Goal: Task Accomplishment & Management: Use online tool/utility

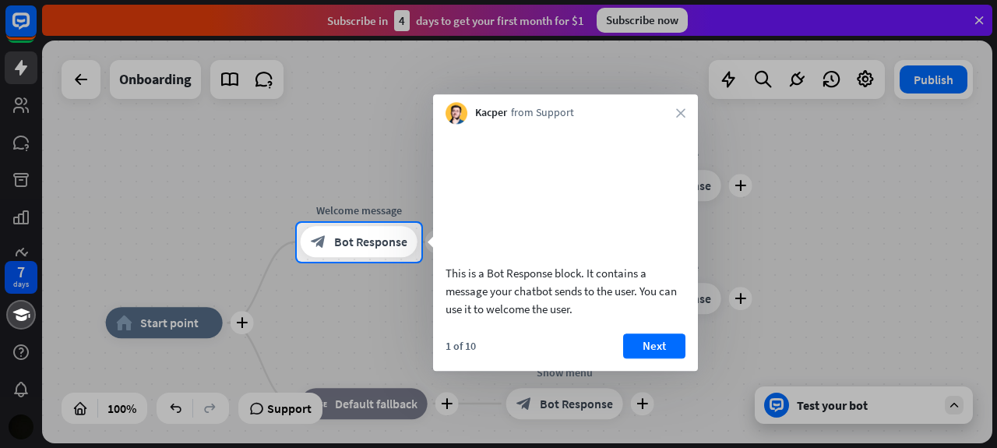
drag, startPoint x: 326, startPoint y: 160, endPoint x: 408, endPoint y: 109, distance: 96.2
click at [408, 109] on div at bounding box center [498, 111] width 997 height 223
click at [665, 358] on button "Next" at bounding box center [654, 345] width 62 height 25
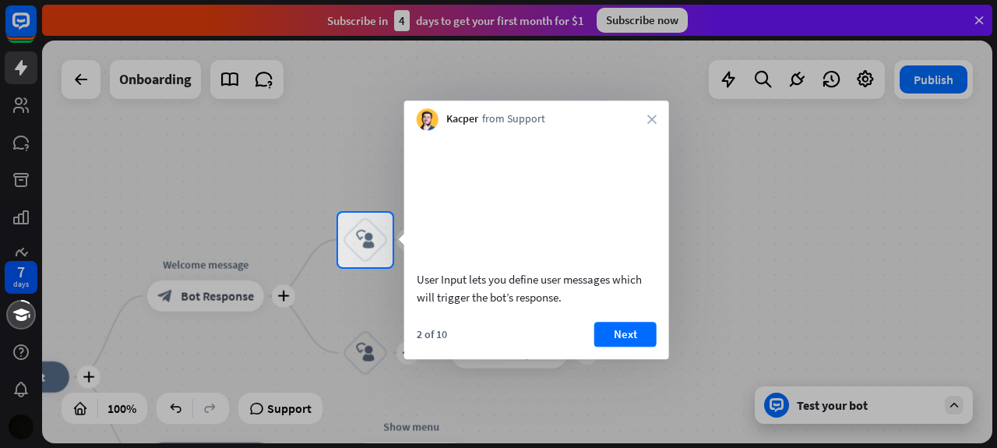
drag, startPoint x: 562, startPoint y: 314, endPoint x: 608, endPoint y: 317, distance: 46.1
click at [606, 306] on div "User Input lets you define user messages which will trigger the bot’s response." at bounding box center [537, 288] width 240 height 36
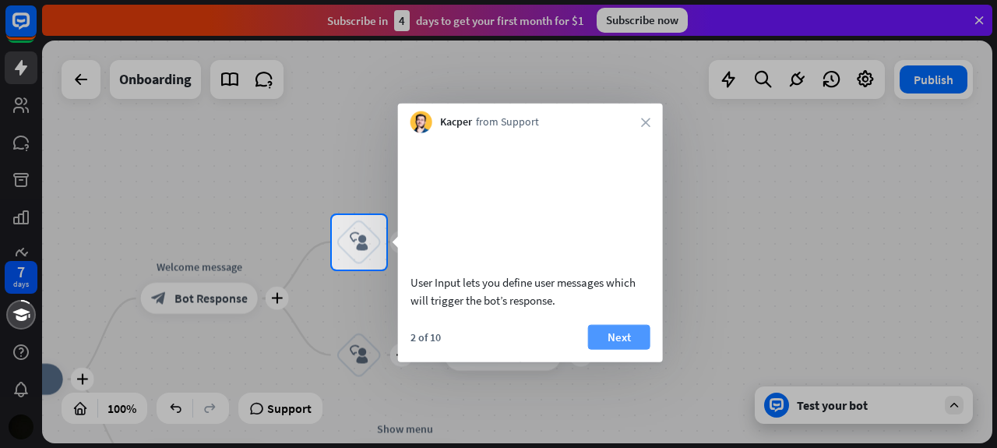
click at [606, 349] on button "Next" at bounding box center [619, 336] width 62 height 25
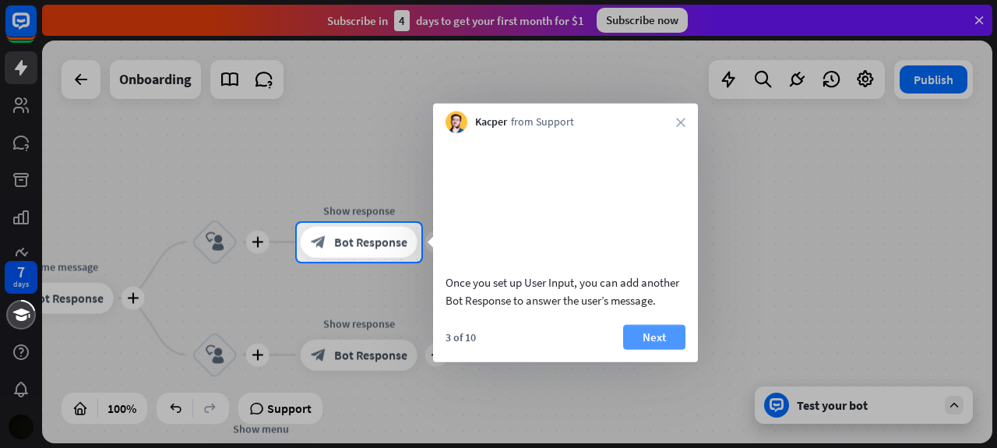
click at [663, 349] on button "Next" at bounding box center [654, 336] width 62 height 25
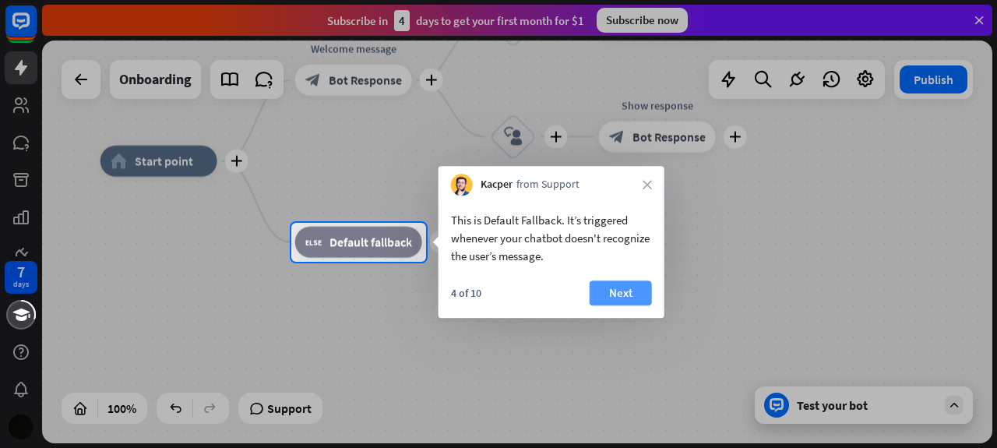
click at [624, 294] on button "Next" at bounding box center [621, 292] width 62 height 25
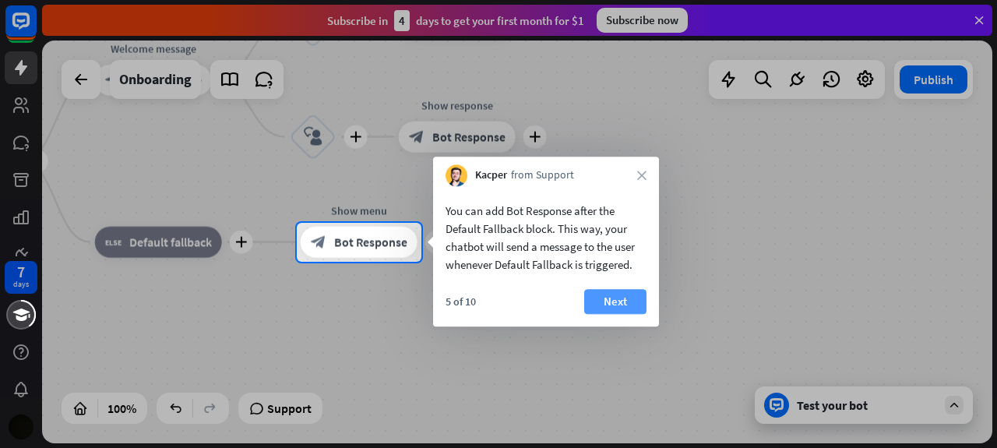
click at [622, 296] on button "Next" at bounding box center [615, 301] width 62 height 25
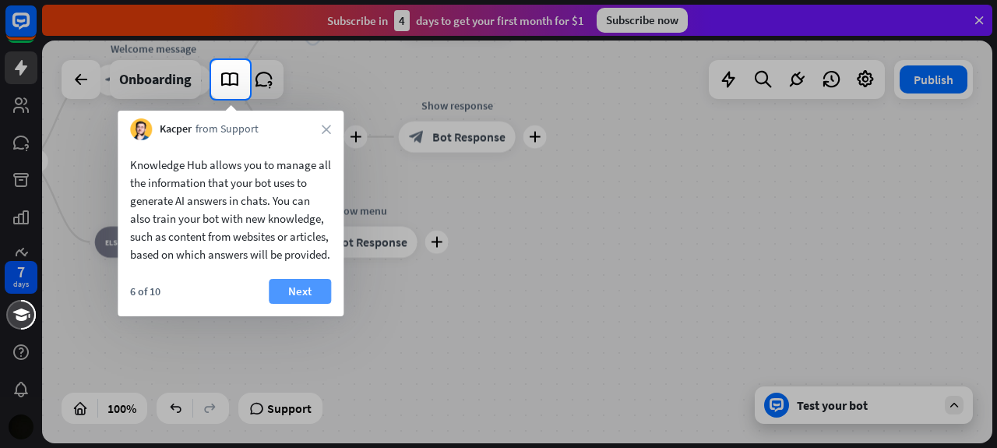
click at [322, 304] on button "Next" at bounding box center [300, 291] width 62 height 25
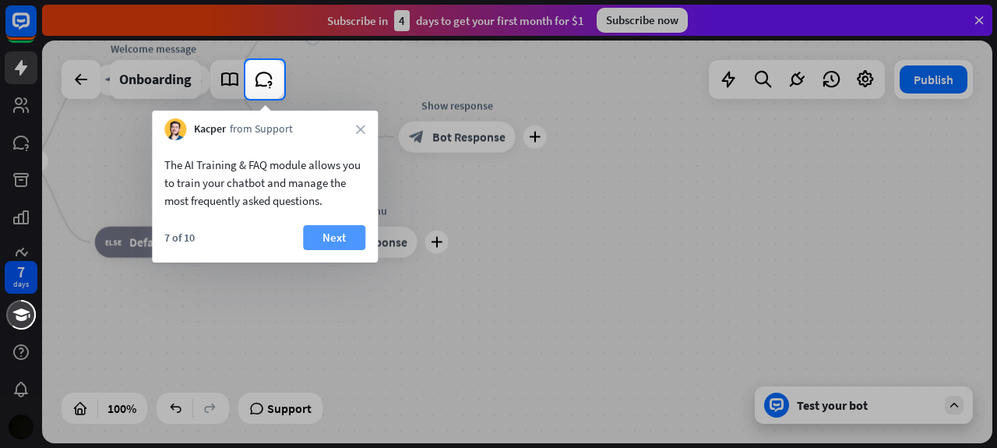
click at [341, 238] on button "Next" at bounding box center [334, 237] width 62 height 25
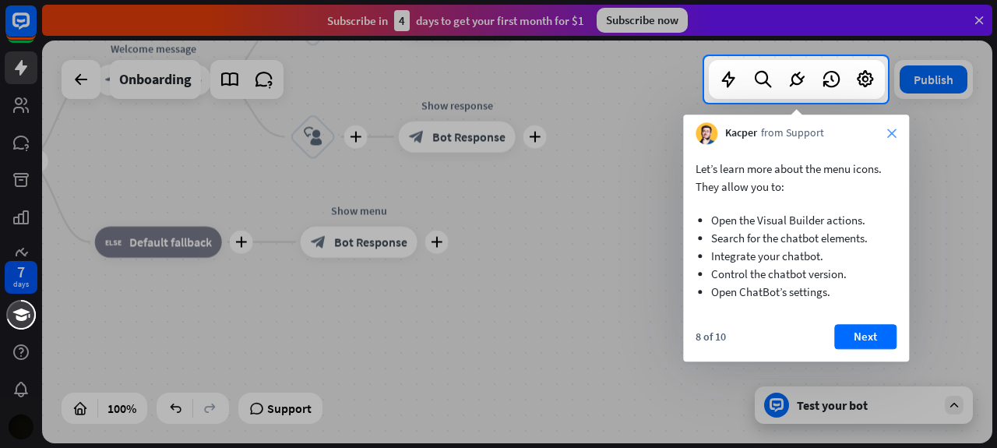
click at [894, 133] on icon "close" at bounding box center [891, 133] width 9 height 9
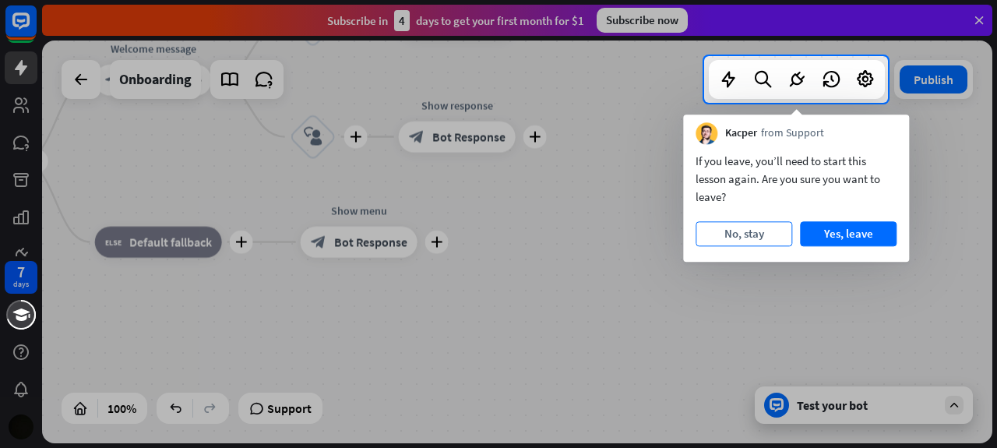
click at [762, 226] on button "No, stay" at bounding box center [744, 233] width 97 height 25
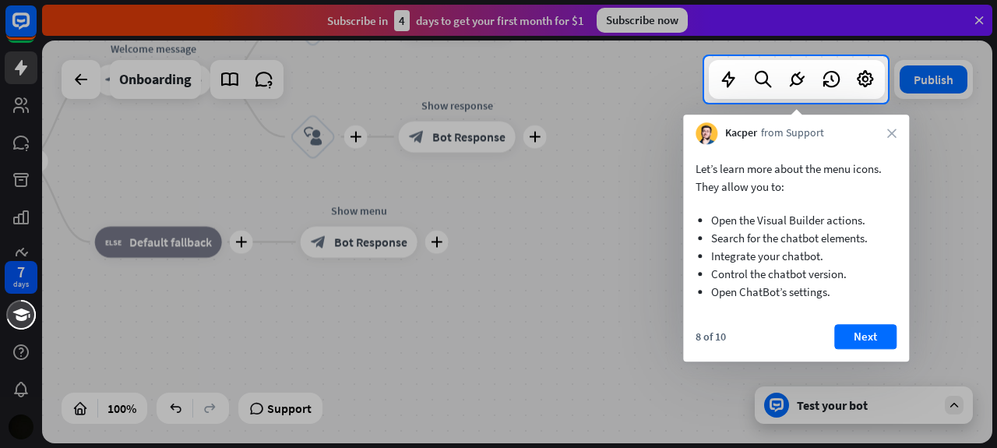
drag, startPoint x: 726, startPoint y: 218, endPoint x: 714, endPoint y: 222, distance: 13.1
click at [714, 222] on li "Open the Visual Builder actions." at bounding box center [796, 220] width 170 height 18
drag, startPoint x: 714, startPoint y: 222, endPoint x: 827, endPoint y: 290, distance: 131.7
click at [827, 290] on ul "Open the Visual Builder actions. Search for the chatbot elements. Integrate you…" at bounding box center [796, 252] width 201 height 113
drag, startPoint x: 827, startPoint y: 290, endPoint x: 776, endPoint y: 284, distance: 51.0
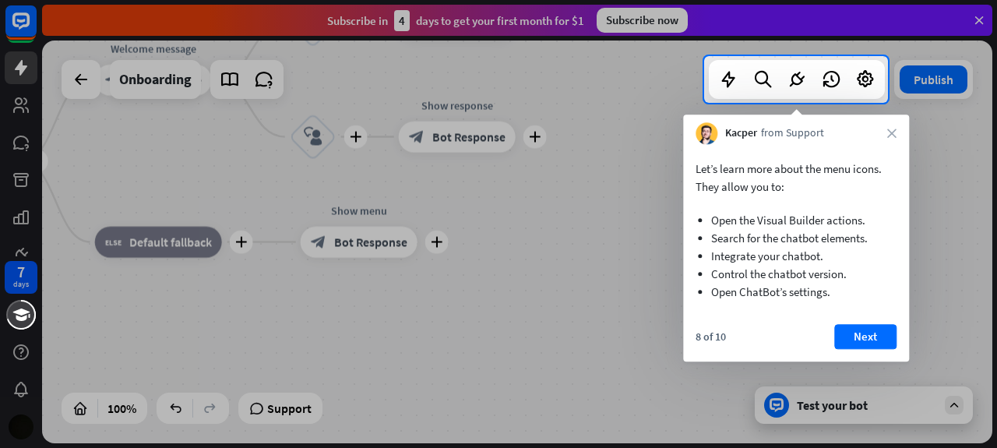
click at [776, 284] on li "Open ChatBot’s settings." at bounding box center [796, 292] width 170 height 18
click at [862, 330] on button "Next" at bounding box center [865, 336] width 62 height 25
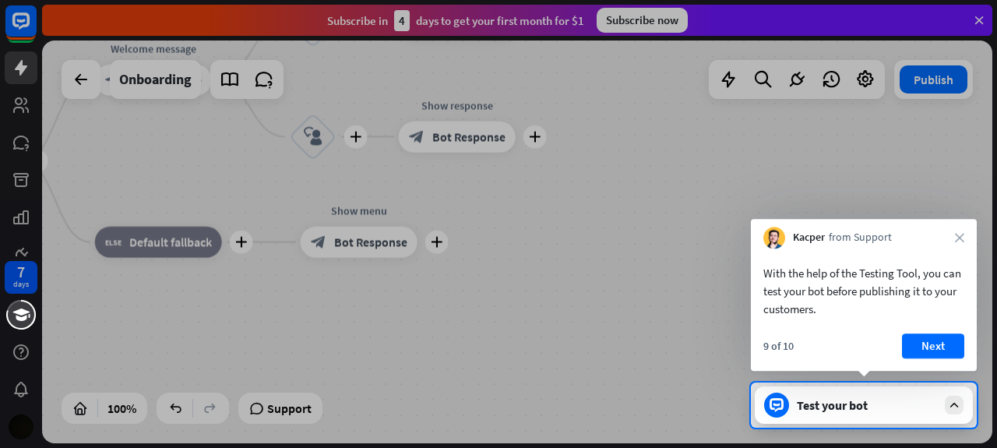
click at [862, 330] on body "7 days close Product Help First steps Get started with ChatBot Help Center Foll…" at bounding box center [498, 224] width 997 height 448
click at [922, 344] on button "Next" at bounding box center [933, 345] width 62 height 25
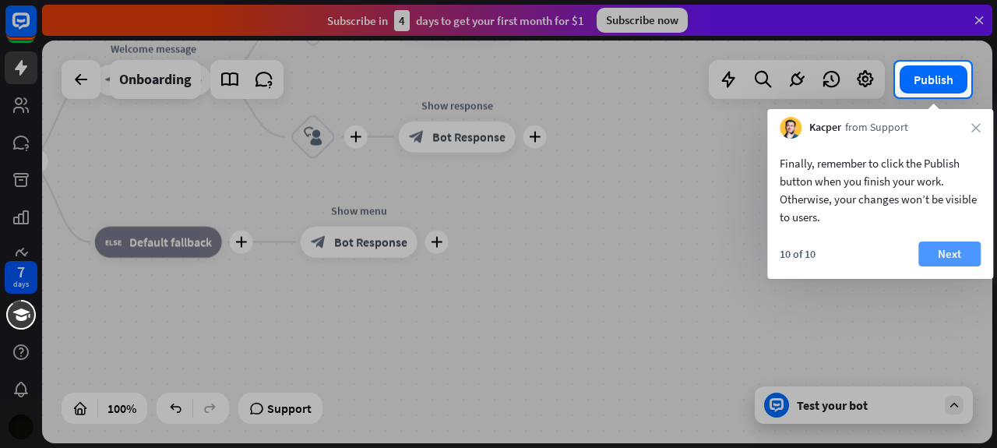
click at [955, 256] on button "Next" at bounding box center [950, 254] width 62 height 25
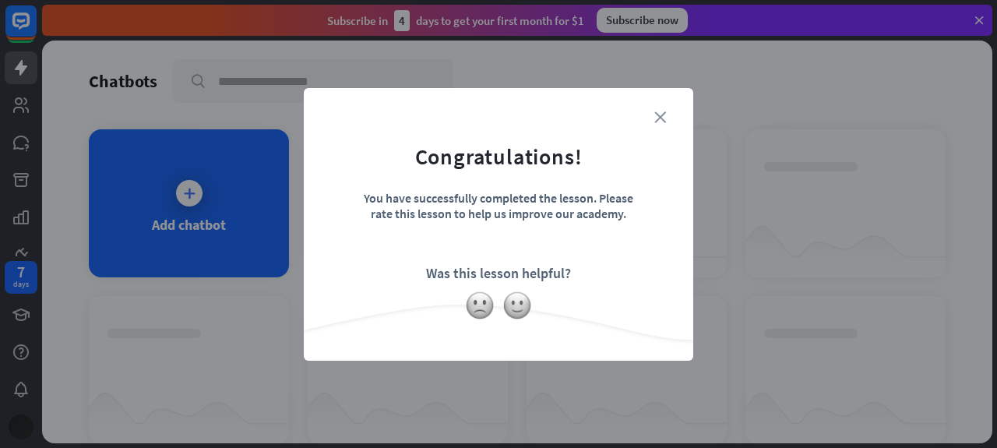
click at [661, 115] on icon "close" at bounding box center [660, 117] width 12 height 12
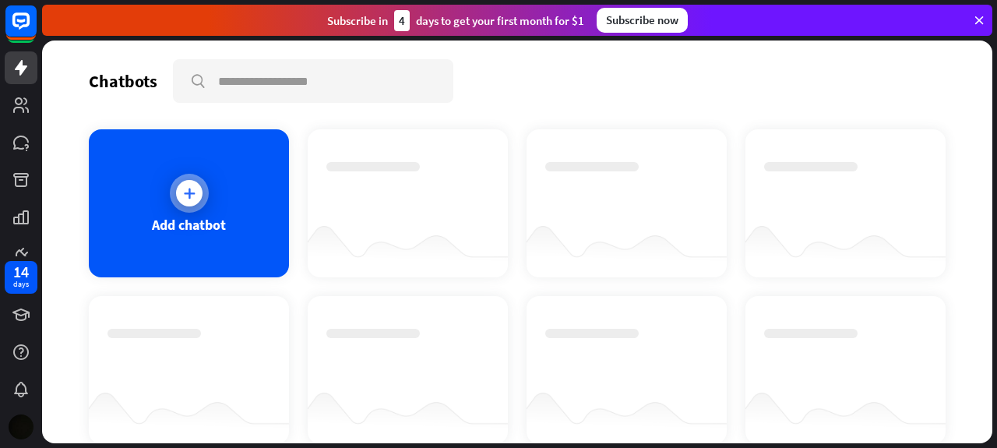
click at [187, 180] on div at bounding box center [189, 193] width 26 height 26
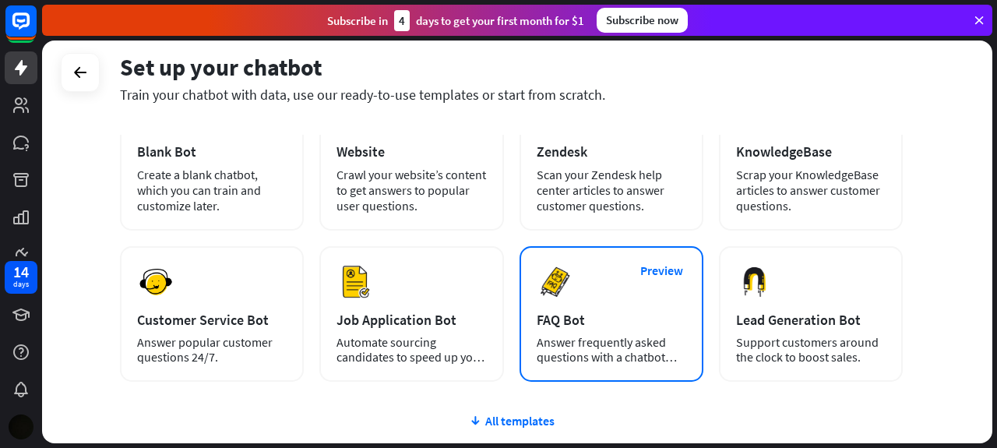
scroll to position [117, 0]
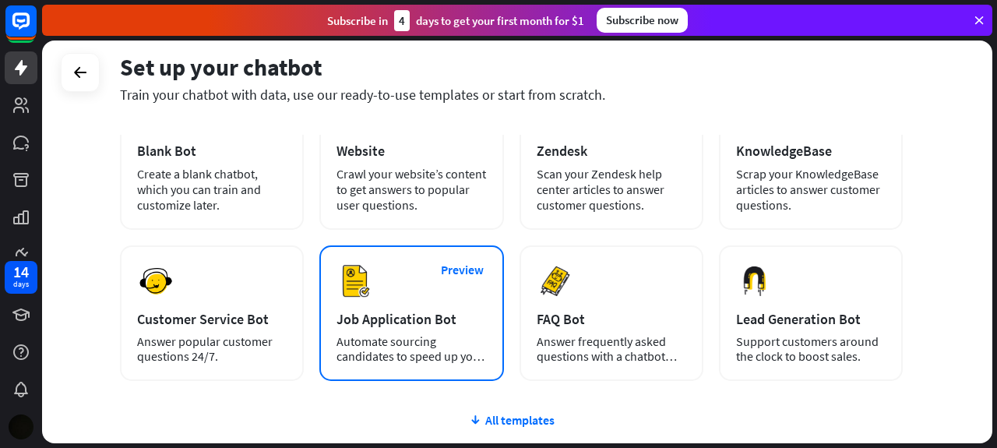
click at [427, 276] on div "Preview Job Application Bot Automate sourcing candidates to speed up your hirin…" at bounding box center [411, 313] width 184 height 136
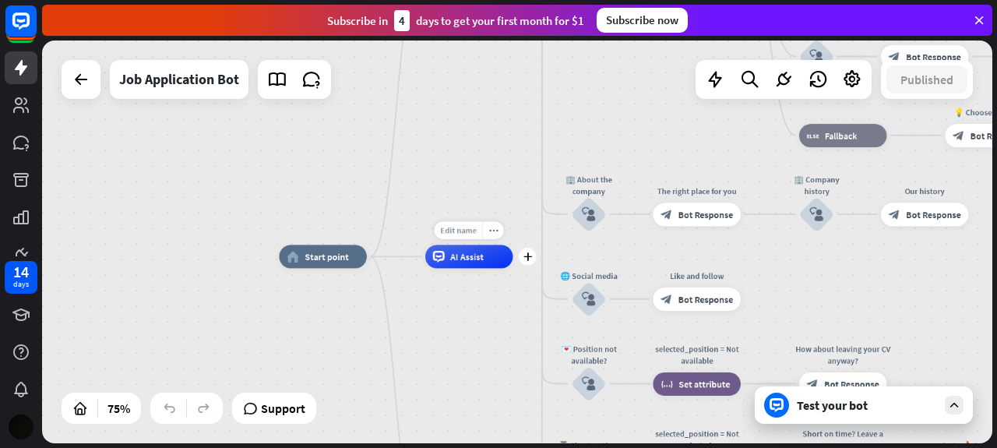
click at [460, 233] on span "Edit name" at bounding box center [458, 230] width 37 height 11
type input "*"
type input "********"
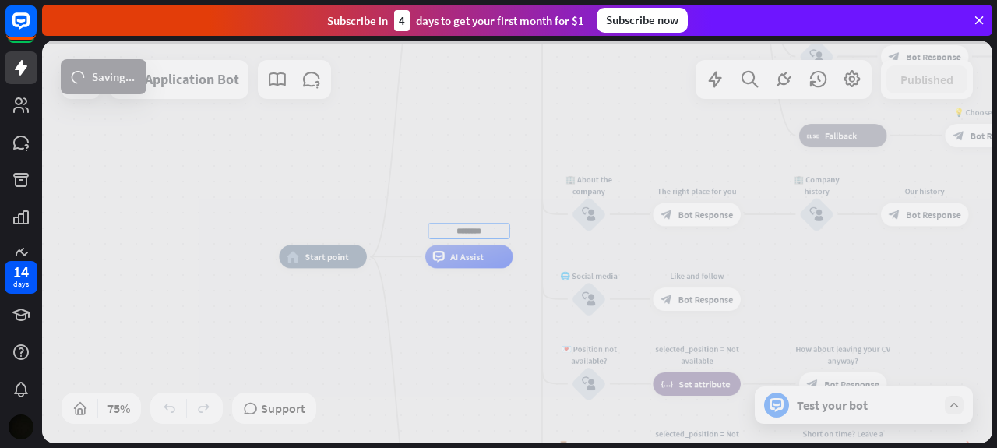
click at [586, 217] on div "home_2 Start point Welcome message block_bot_response Bot Response ✨ Main menu …" at bounding box center [517, 242] width 950 height 403
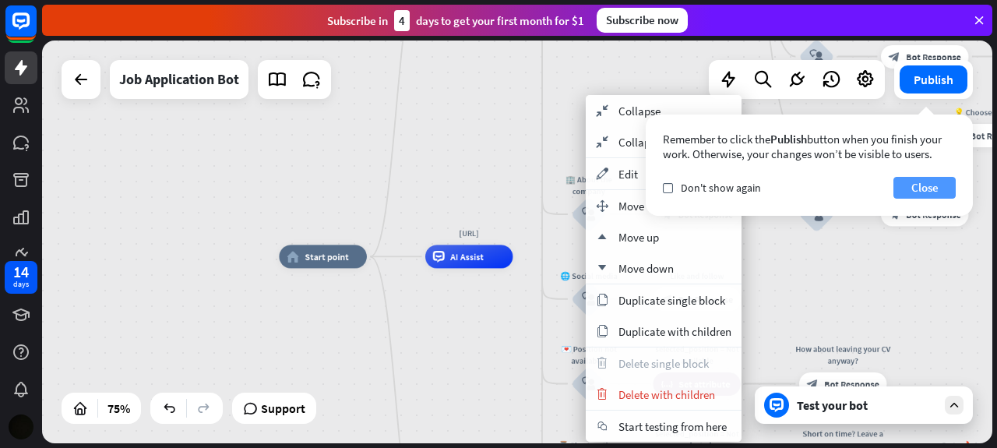
click at [901, 188] on button "Close" at bounding box center [925, 188] width 62 height 22
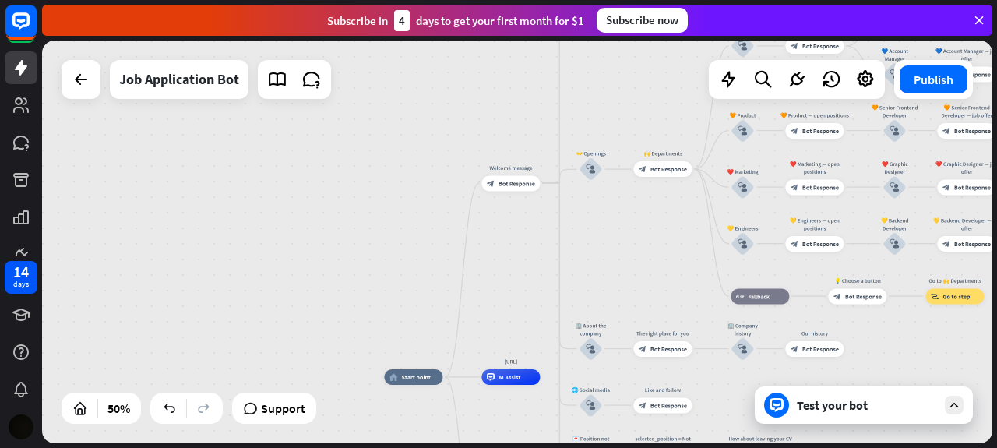
drag, startPoint x: 606, startPoint y: 111, endPoint x: 598, endPoint y: 288, distance: 177.8
click at [598, 288] on div "home_2 Start point Welcome message block_bot_response Bot Response ✨ Main menu …" at bounding box center [517, 242] width 950 height 403
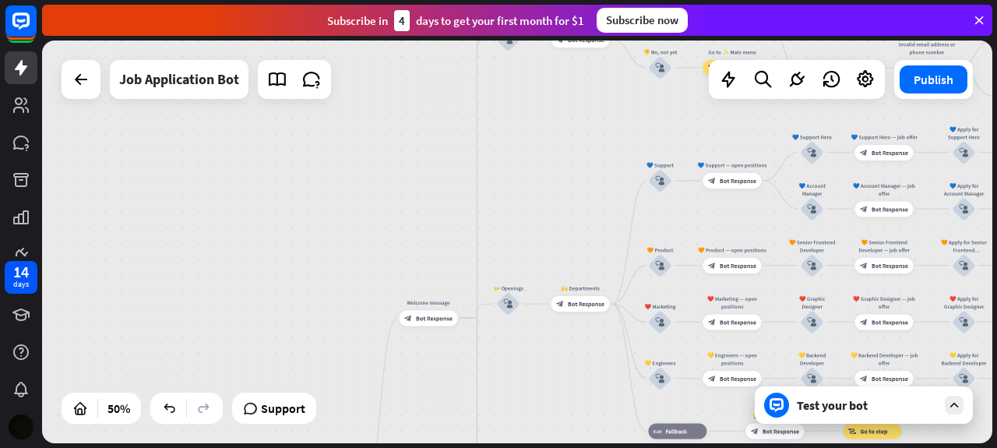
drag, startPoint x: 578, startPoint y: 88, endPoint x: 495, endPoint y: 197, distance: 136.8
click at [495, 197] on div "home_2 Start point Welcome message block_bot_response Bot Response ✨ Main menu …" at bounding box center [517, 242] width 950 height 403
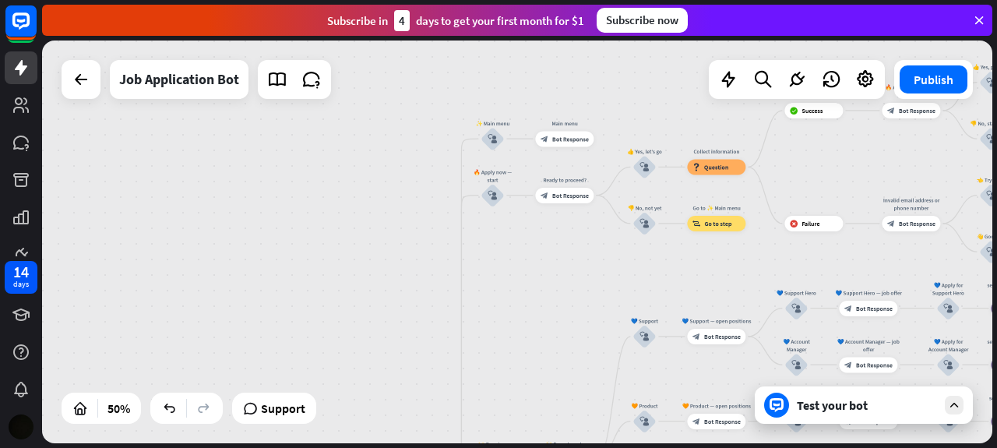
drag, startPoint x: 598, startPoint y: 206, endPoint x: 587, endPoint y: 361, distance: 154.6
click at [587, 361] on div "home_2 Start point Welcome message block_bot_response Bot Response ✨ Main menu …" at bounding box center [517, 242] width 950 height 403
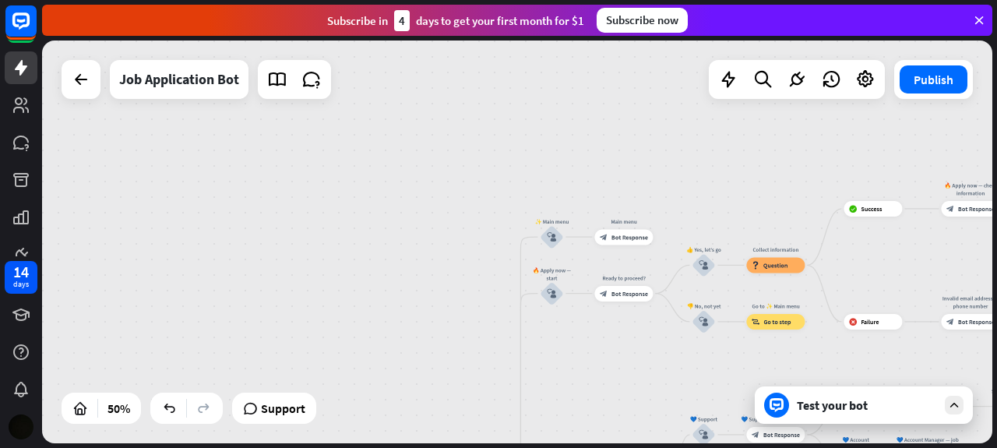
drag, startPoint x: 525, startPoint y: 259, endPoint x: 585, endPoint y: 358, distance: 115.0
click at [585, 358] on div "home_2 Start point Welcome message block_bot_response Bot Response ✨ Main menu …" at bounding box center [517, 242] width 950 height 403
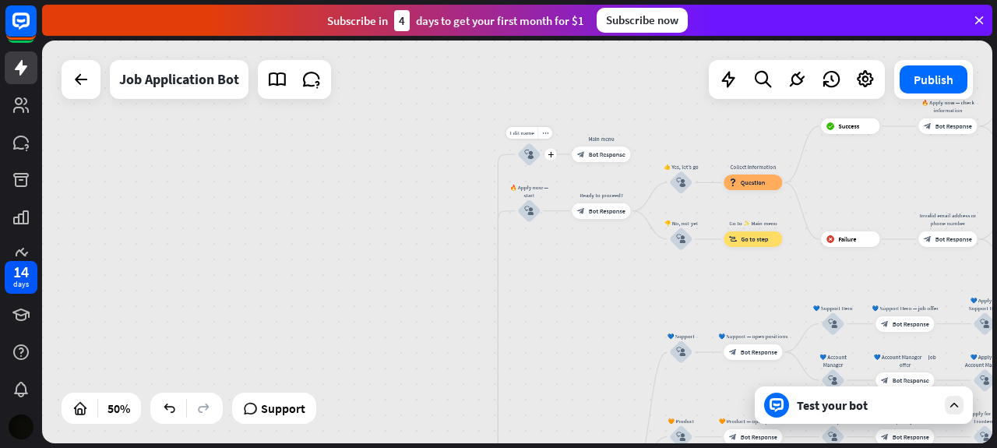
click at [523, 155] on div "block_user_input" at bounding box center [528, 154] width 23 height 23
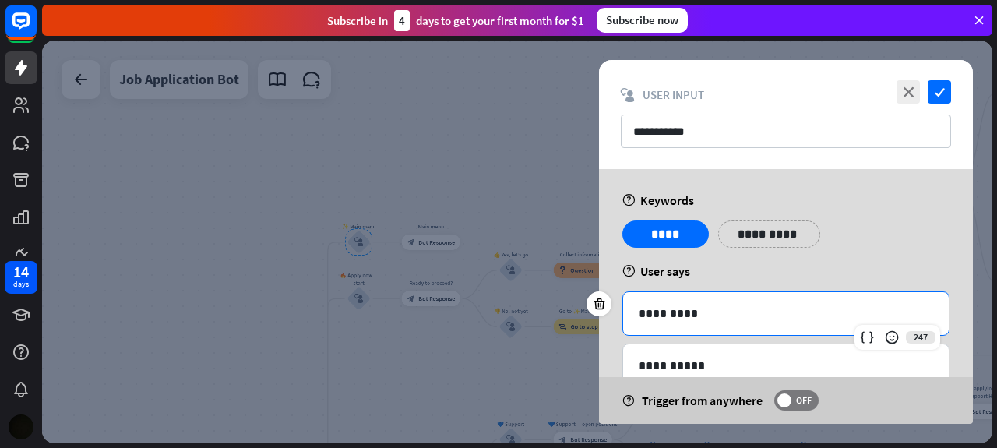
click at [681, 314] on p "*********" at bounding box center [786, 313] width 295 height 19
click at [698, 315] on p "*********" at bounding box center [786, 313] width 295 height 19
drag, startPoint x: 703, startPoint y: 316, endPoint x: 638, endPoint y: 322, distance: 65.0
click at [639, 322] on p "*********" at bounding box center [786, 313] width 295 height 19
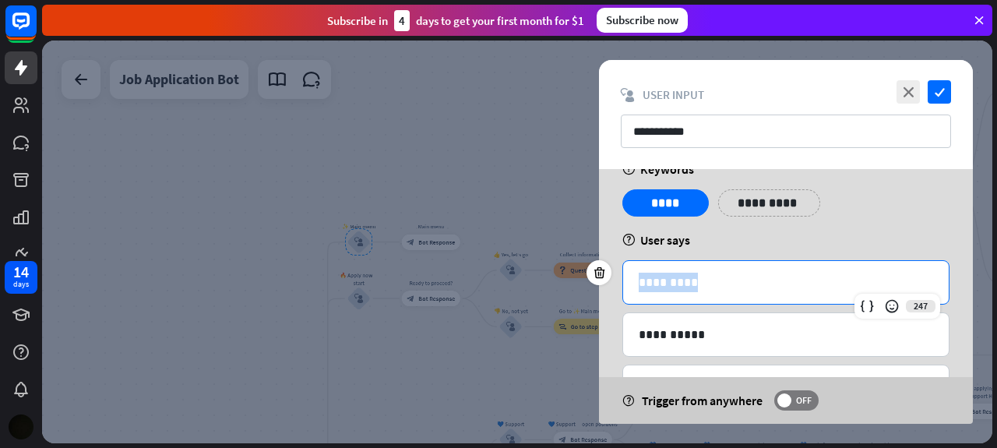
scroll to position [21, 0]
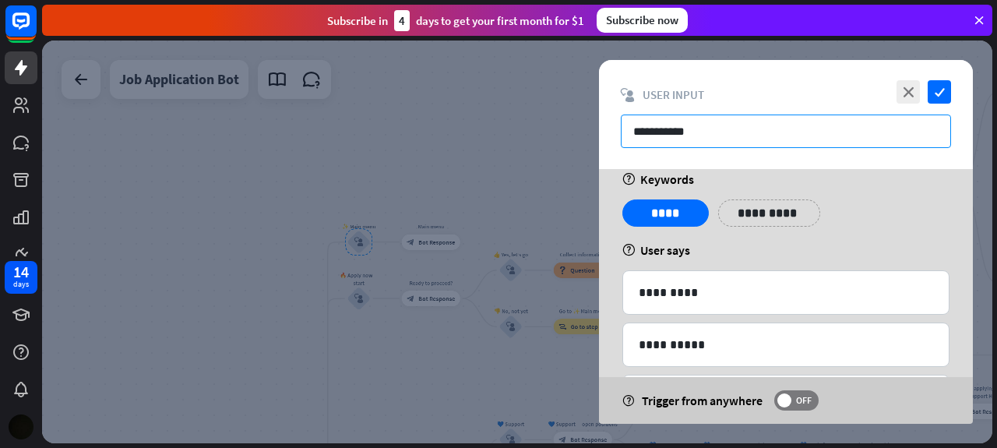
drag, startPoint x: 715, startPoint y: 128, endPoint x: 628, endPoint y: 136, distance: 87.7
click at [628, 136] on input "**********" at bounding box center [786, 132] width 330 height 34
click at [904, 90] on icon "close" at bounding box center [908, 91] width 23 height 23
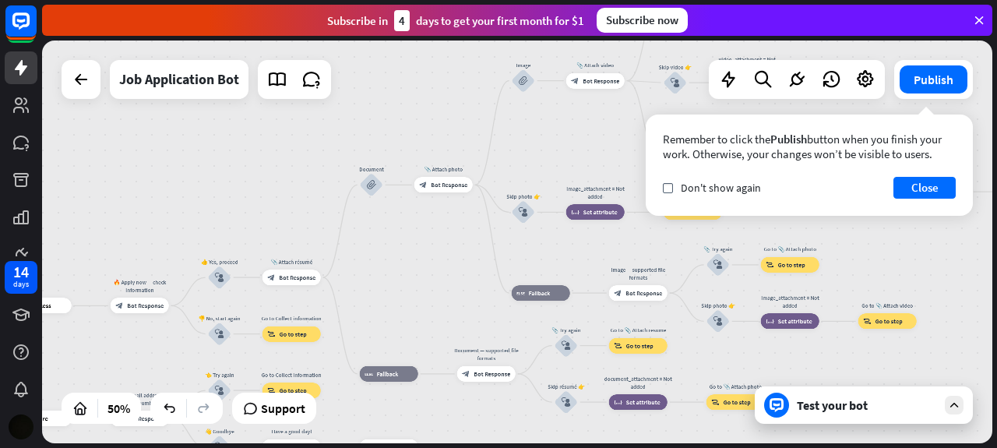
drag, startPoint x: 788, startPoint y: 269, endPoint x: 138, endPoint y: 372, distance: 658.6
click at [138, 372] on div "home_2 Start point Welcome message block_bot_response Bot Response ✨ Main menu …" at bounding box center [517, 242] width 950 height 403
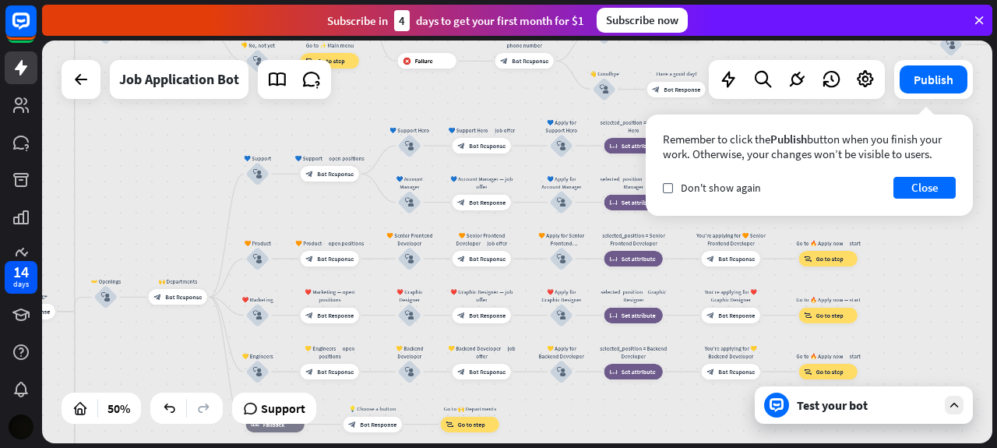
drag, startPoint x: 431, startPoint y: 315, endPoint x: 830, endPoint y: -54, distance: 543.6
click at [830, 0] on html "14 days close Product Help First steps Get started with ChatBot Help Center Fol…" at bounding box center [498, 224] width 997 height 448
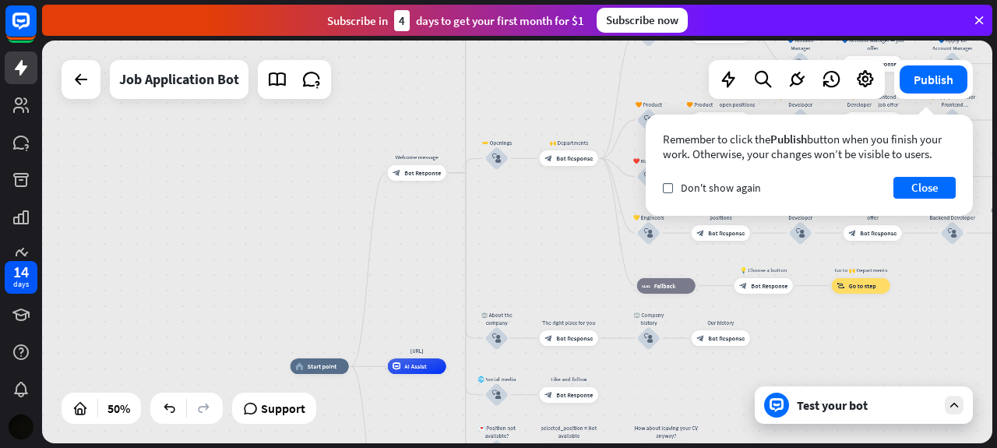
drag, startPoint x: 132, startPoint y: 266, endPoint x: 520, endPoint y: 127, distance: 412.0
click at [520, 127] on div "home_2 Start point Welcome message block_bot_response Bot Response ✨ Main menu …" at bounding box center [517, 242] width 950 height 403
click at [335, 344] on div "more_horiz" at bounding box center [334, 349] width 15 height 12
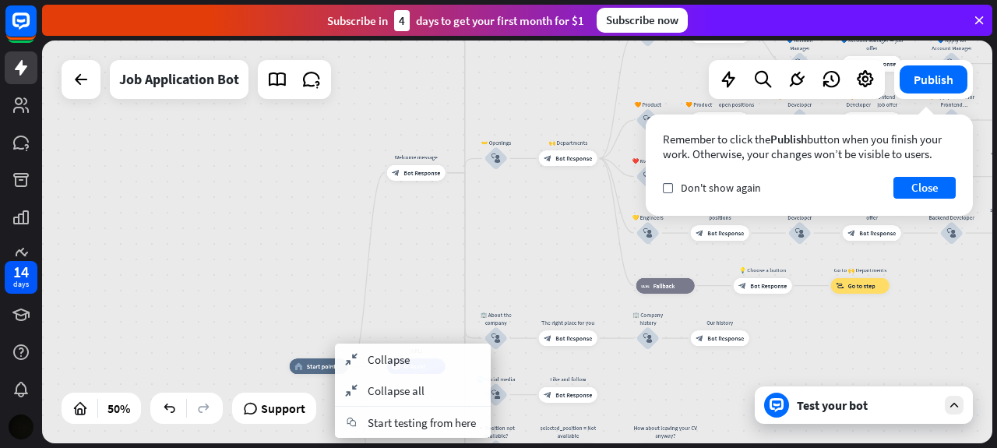
click at [340, 330] on div "home_2 Start point Welcome message block_bot_response Bot Response ✨ Main menu …" at bounding box center [517, 242] width 950 height 403
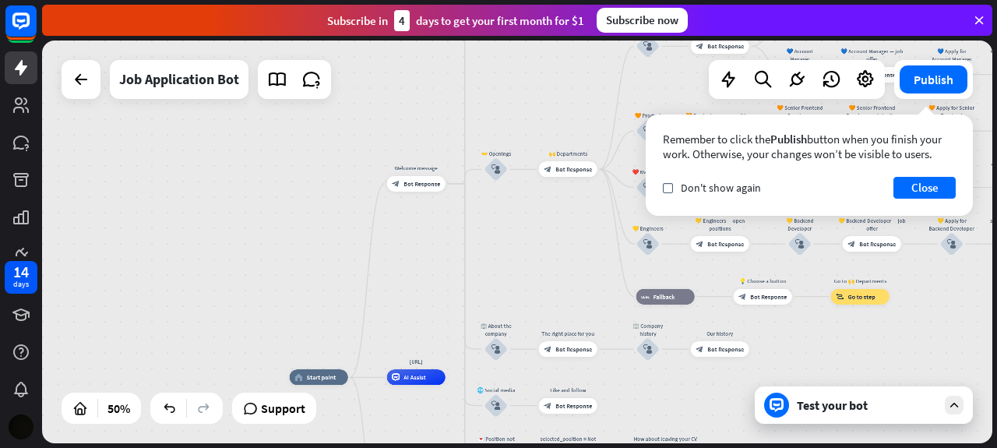
drag, startPoint x: 413, startPoint y: 421, endPoint x: 413, endPoint y: 432, distance: 10.9
click at [940, 190] on button "Close" at bounding box center [925, 188] width 62 height 22
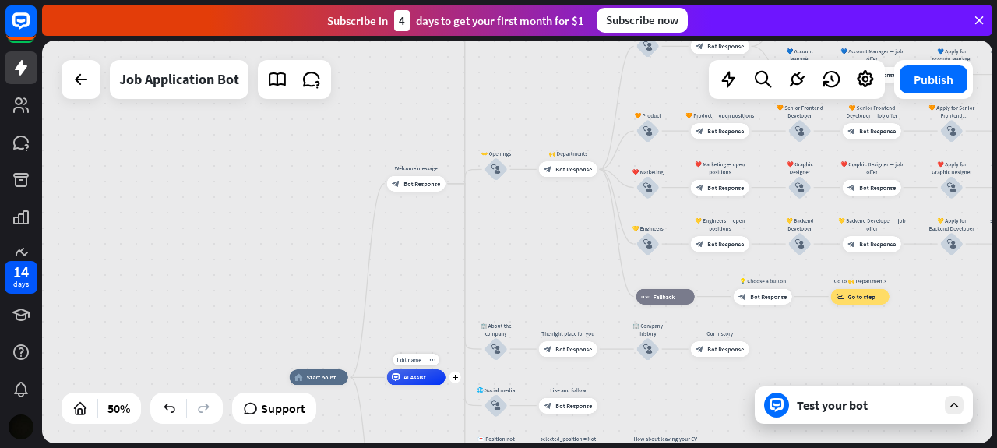
click at [406, 385] on div "Edit name more_horiz plus AI Assist" at bounding box center [416, 377] width 58 height 16
click at [508, 175] on div "Edit name more_horiz plus block_user_input" at bounding box center [496, 168] width 23 height 23
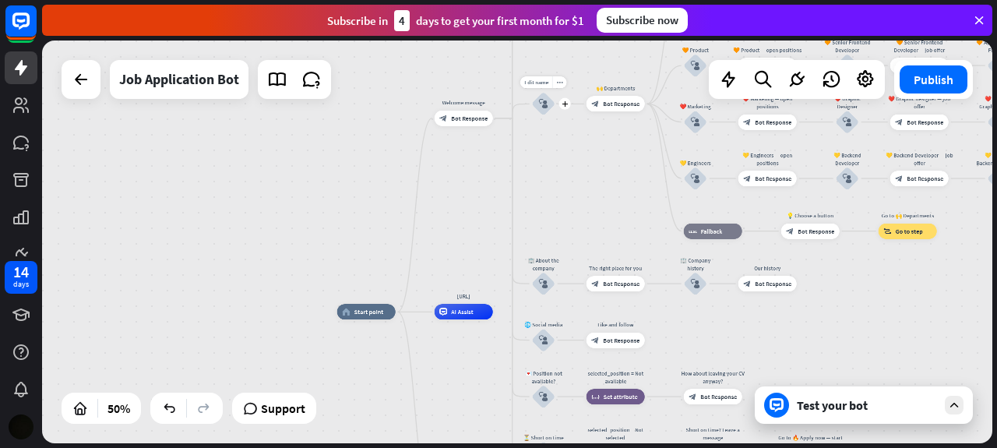
drag, startPoint x: 517, startPoint y: 175, endPoint x: 565, endPoint y: 110, distance: 80.9
click at [555, 110] on div "Edit name more_horiz plus block_user_input" at bounding box center [543, 103] width 23 height 23
click at [461, 116] on span "Bot Response" at bounding box center [469, 119] width 37 height 8
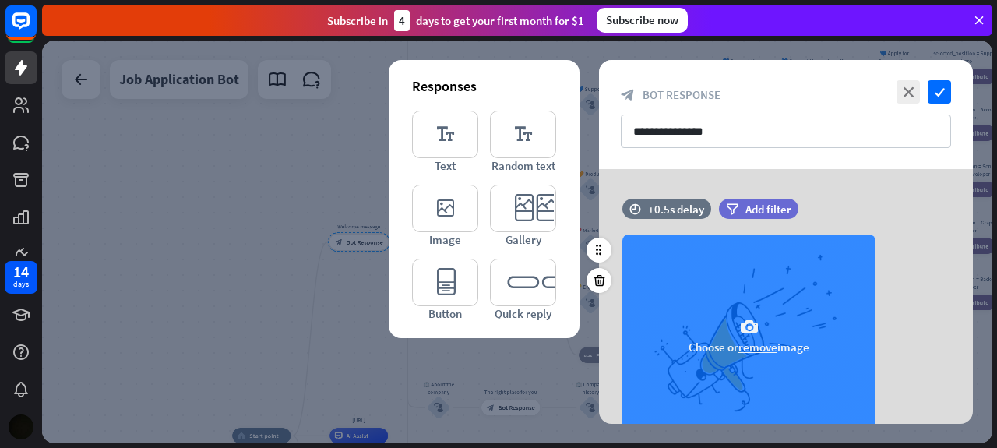
click at [756, 336] on icon "camera" at bounding box center [749, 327] width 19 height 19
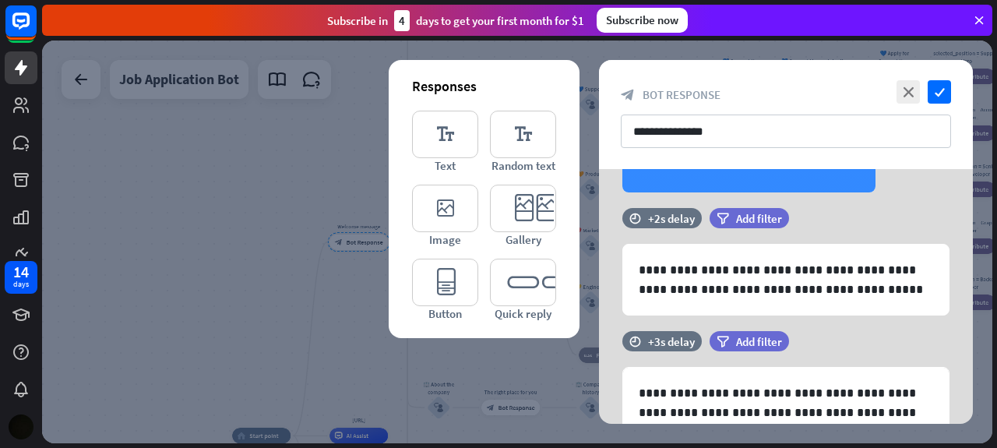
scroll to position [157, 0]
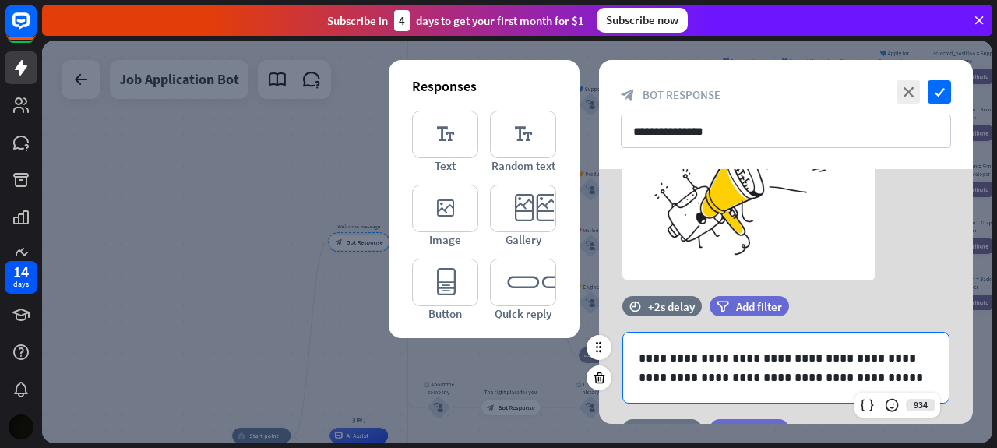
click at [703, 390] on div "**********" at bounding box center [786, 368] width 326 height 70
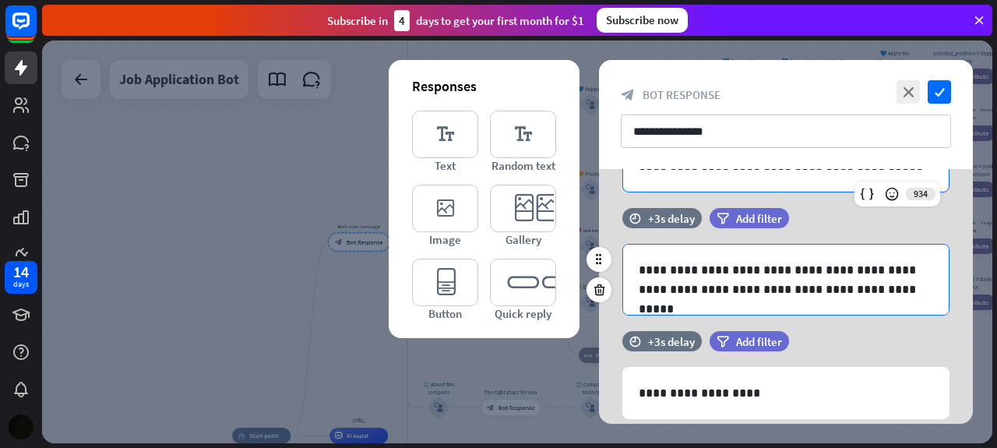
scroll to position [369, 0]
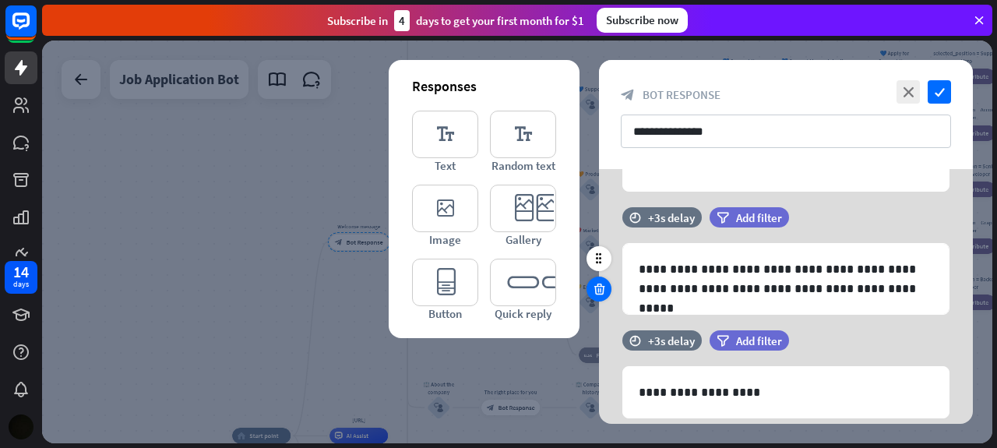
click at [597, 277] on div at bounding box center [599, 289] width 25 height 25
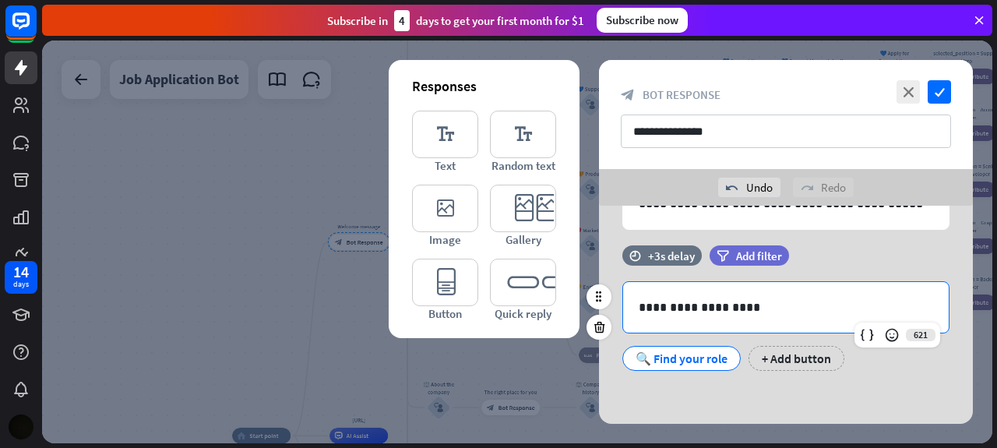
click at [672, 316] on div "**********" at bounding box center [786, 307] width 326 height 51
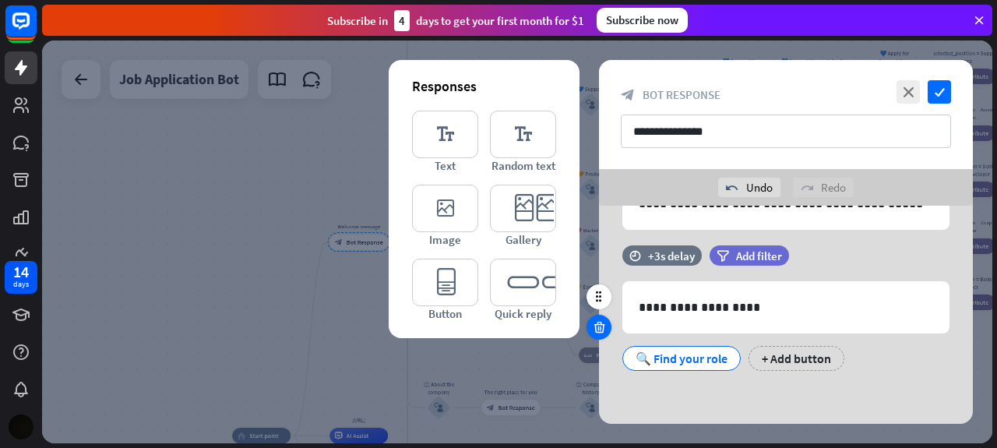
click at [608, 326] on div at bounding box center [599, 327] width 25 height 25
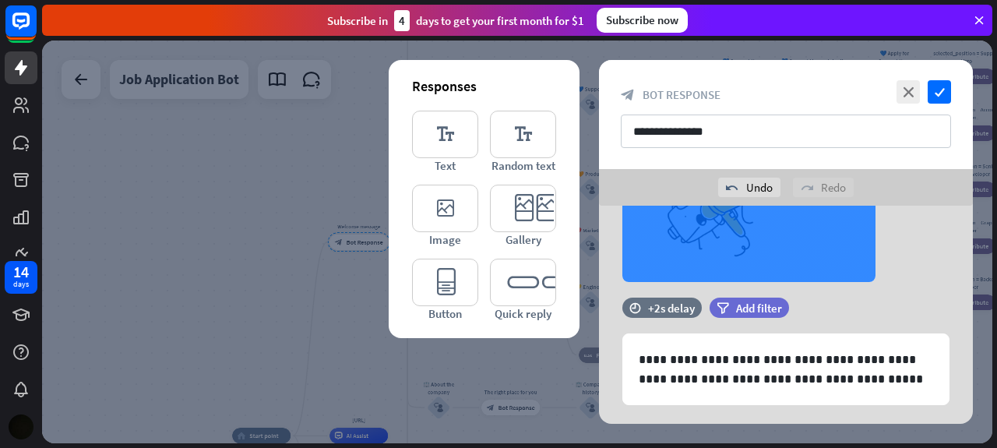
scroll to position [226, 0]
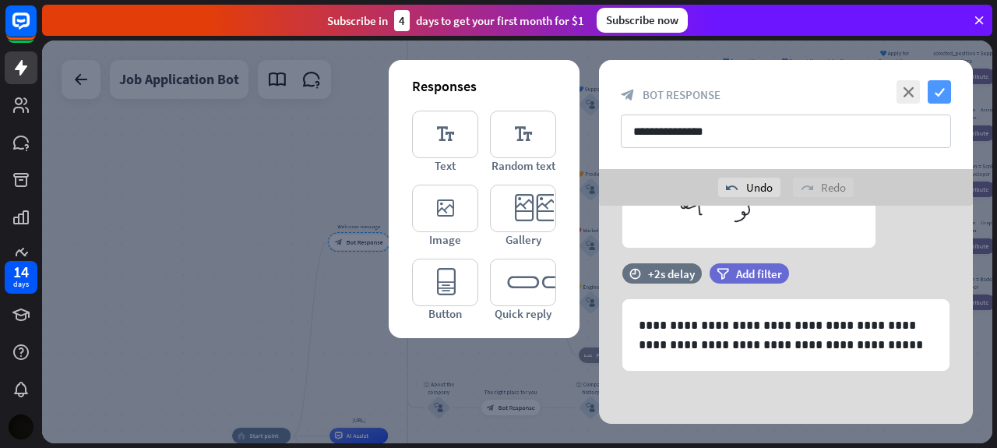
click at [943, 86] on icon "check" at bounding box center [939, 91] width 23 height 23
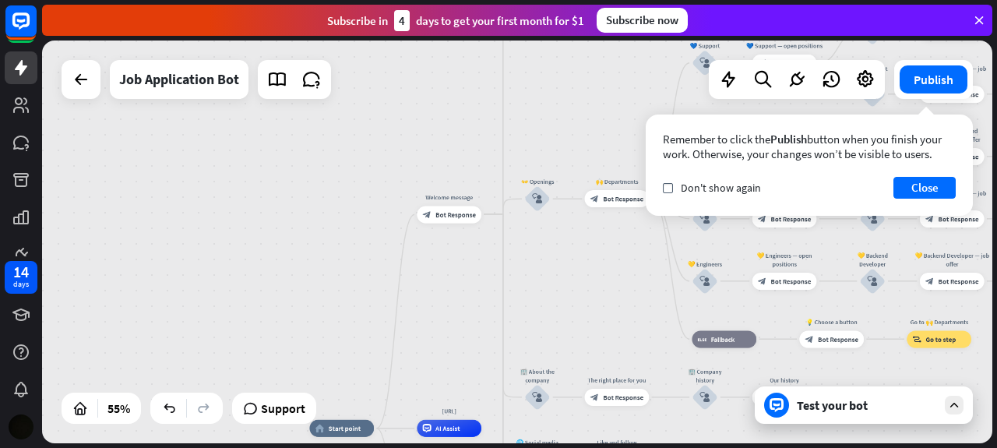
drag, startPoint x: 393, startPoint y: 121, endPoint x: 492, endPoint y: 86, distance: 105.0
click at [492, 86] on div "home_2 Start point Welcome message block_bot_response Bot Response ✨ Main menu …" at bounding box center [517, 242] width 950 height 403
click at [457, 211] on span "Bot Response" at bounding box center [456, 214] width 41 height 9
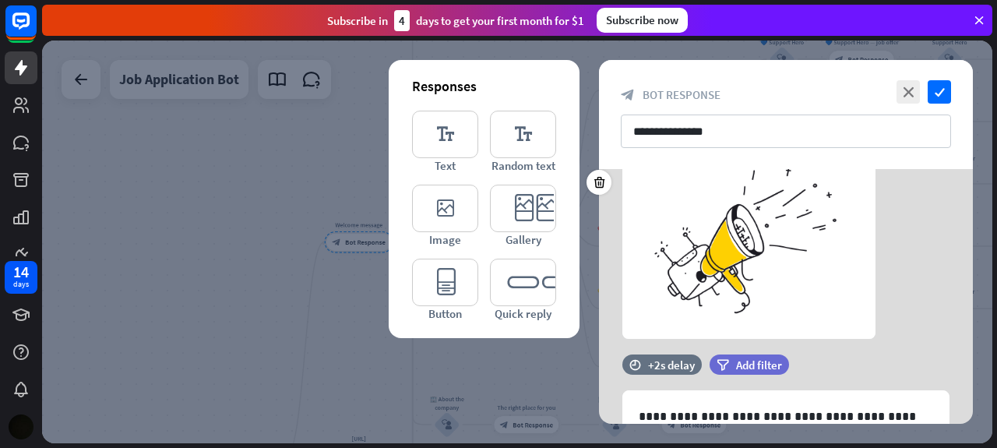
scroll to position [190, 0]
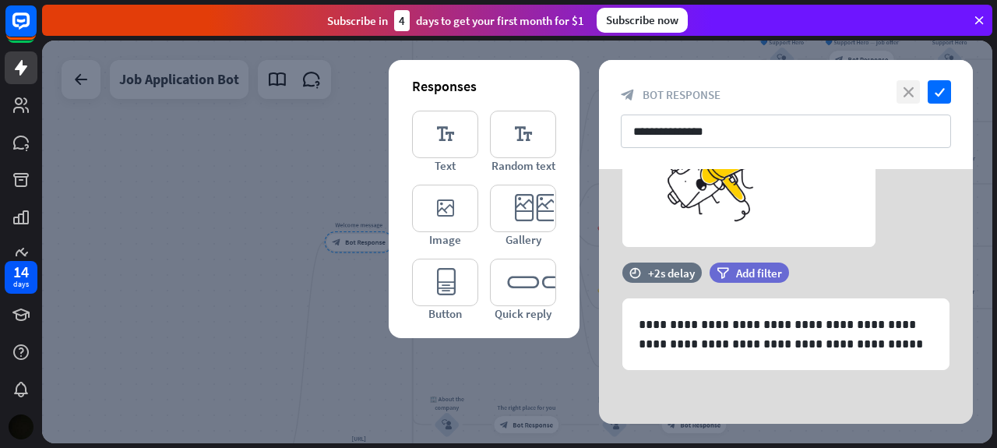
click at [911, 88] on icon "close" at bounding box center [908, 91] width 23 height 23
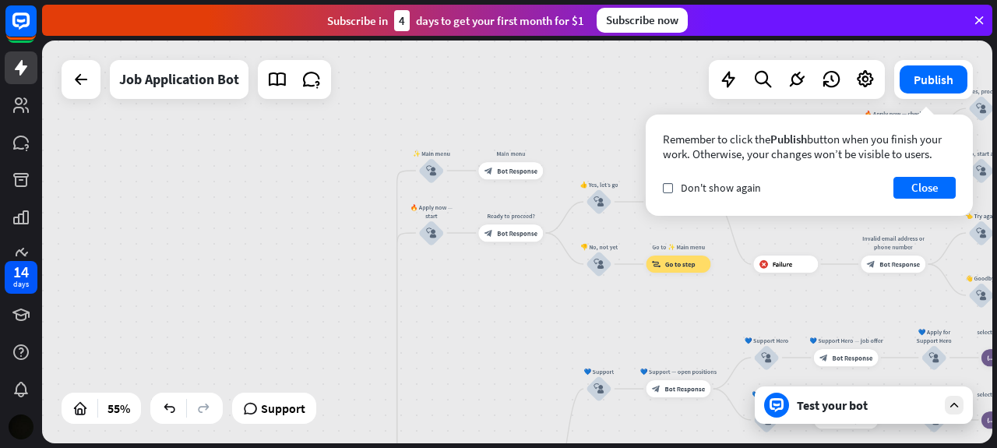
drag, startPoint x: 489, startPoint y: 168, endPoint x: 474, endPoint y: 465, distance: 298.0
click at [474, 447] on html "14 days close Product Help First steps Get started with ChatBot Help Center Fol…" at bounding box center [498, 224] width 997 height 448
click at [428, 172] on icon "block_user_input" at bounding box center [431, 169] width 10 height 10
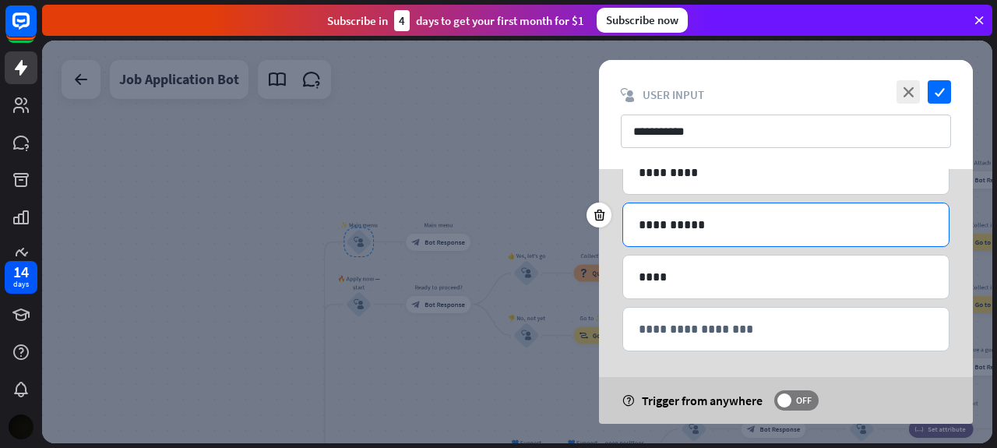
scroll to position [143, 0]
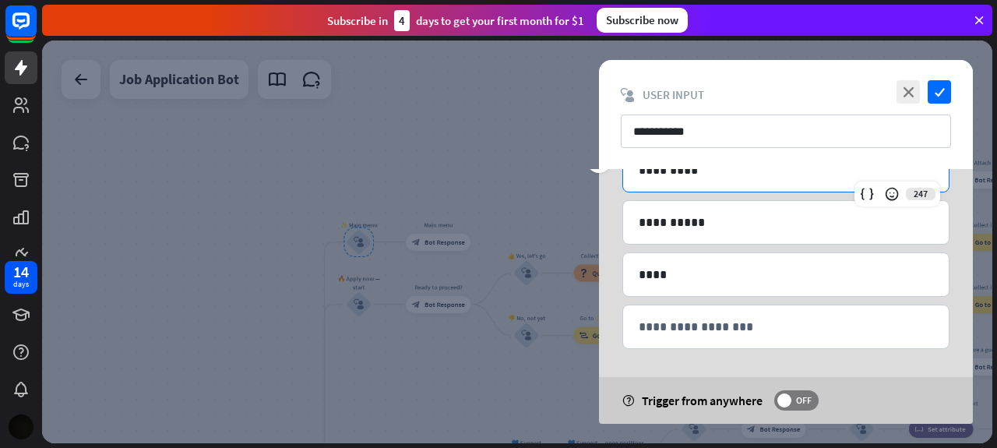
click at [685, 171] on p "*********" at bounding box center [786, 169] width 295 height 19
click at [679, 203] on div "**********" at bounding box center [786, 222] width 326 height 43
click at [601, 213] on icon at bounding box center [599, 213] width 15 height 14
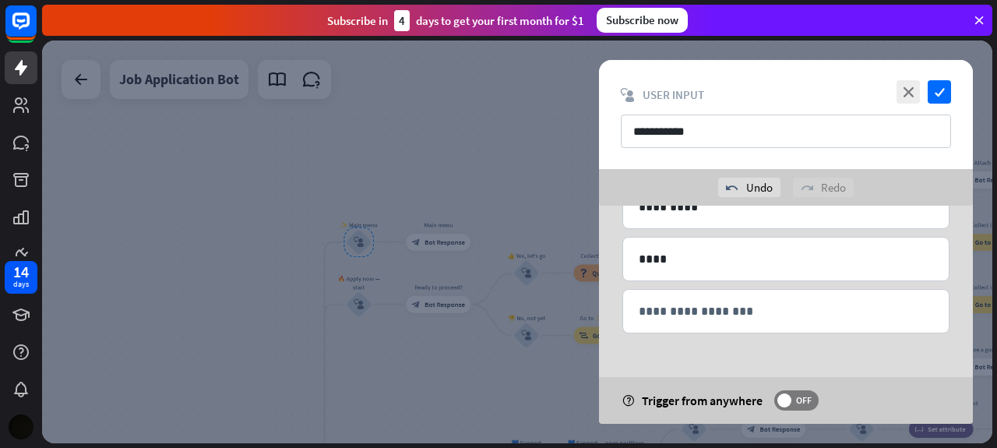
scroll to position [128, 0]
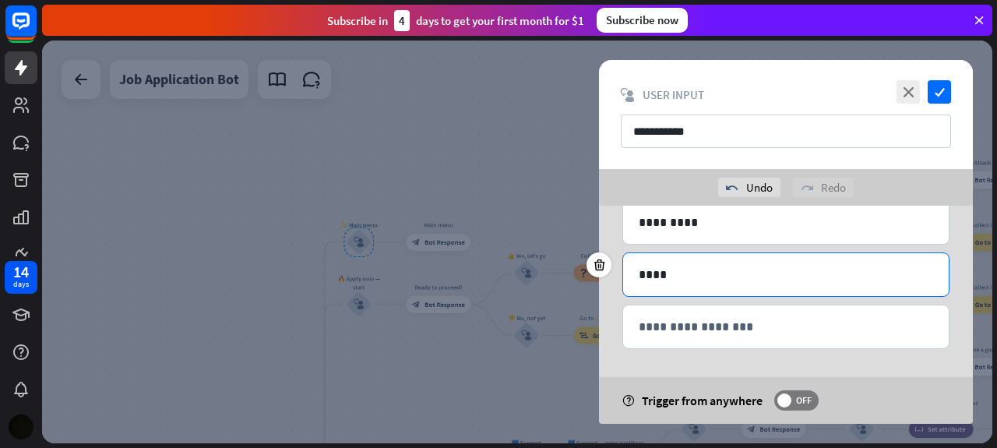
click at [665, 277] on p "****" at bounding box center [786, 274] width 295 height 19
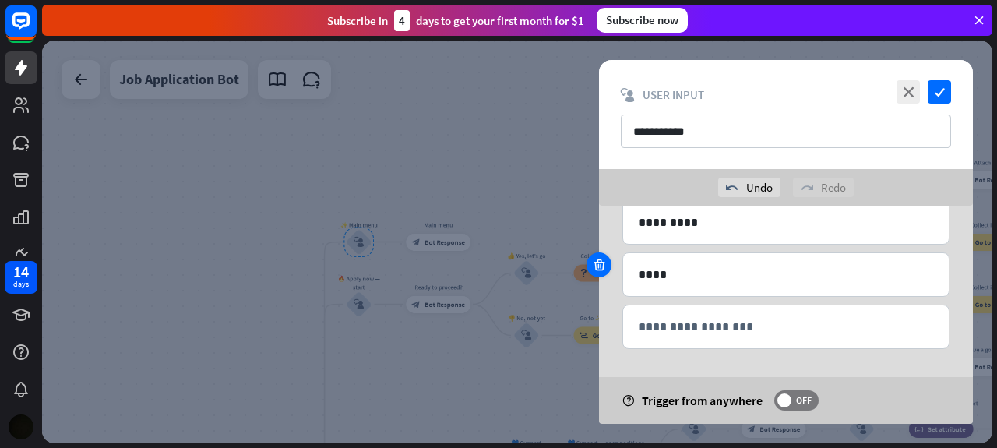
drag, startPoint x: 594, startPoint y: 271, endPoint x: 623, endPoint y: 287, distance: 33.8
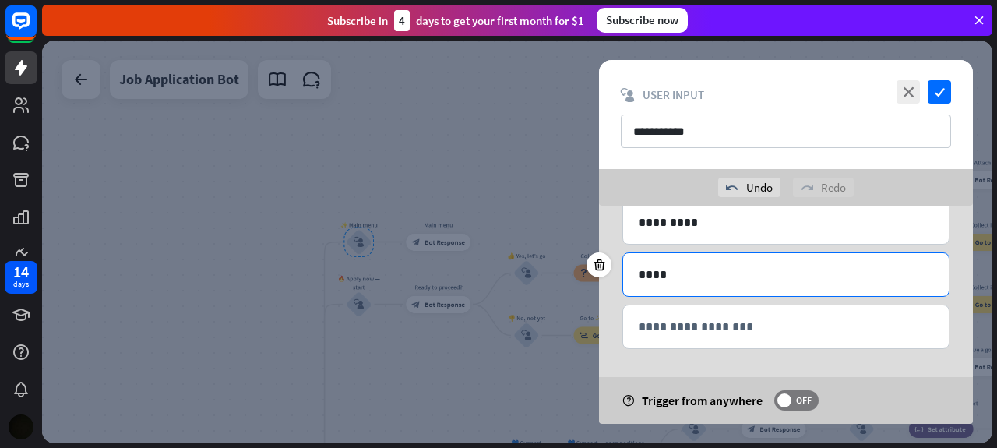
click at [594, 271] on div at bounding box center [599, 264] width 25 height 25
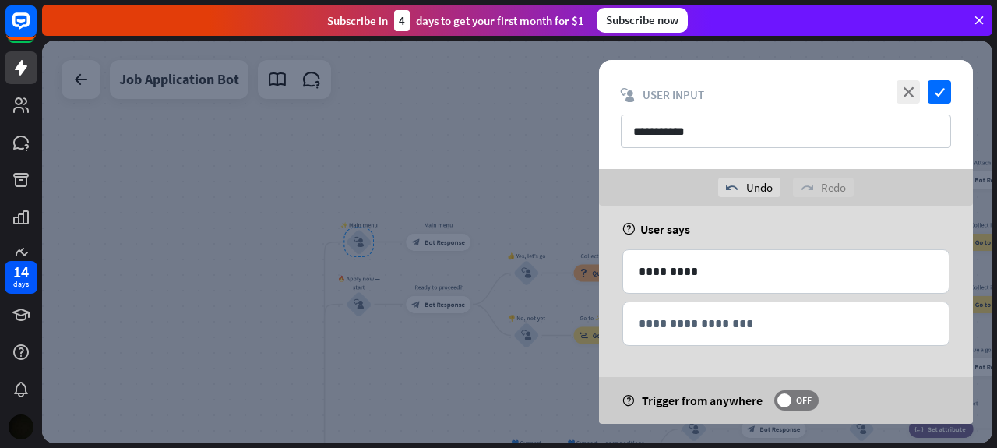
scroll to position [76, 0]
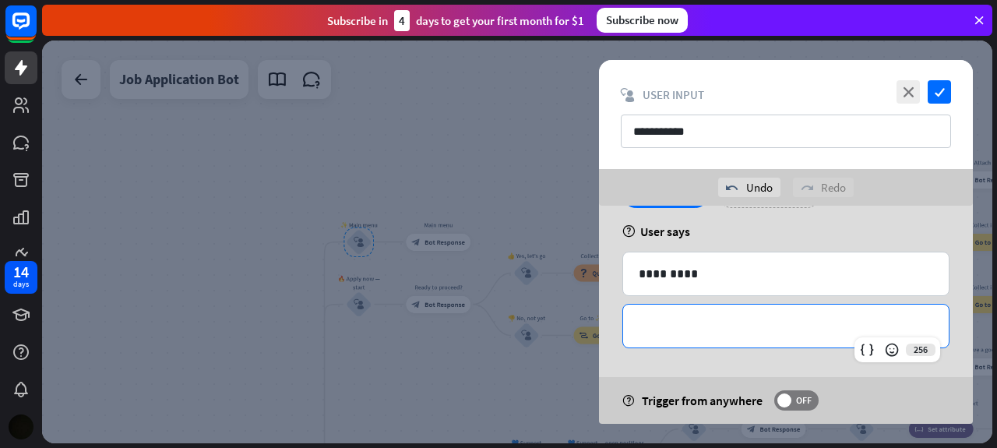
click at [642, 305] on div "**********" at bounding box center [786, 326] width 326 height 43
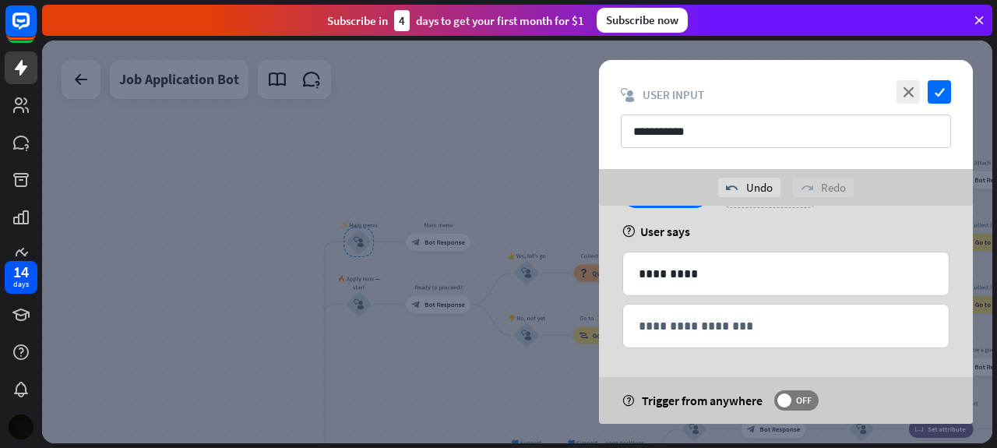
click at [621, 321] on div "**********" at bounding box center [786, 277] width 374 height 297
click at [605, 259] on icon at bounding box center [599, 264] width 15 height 14
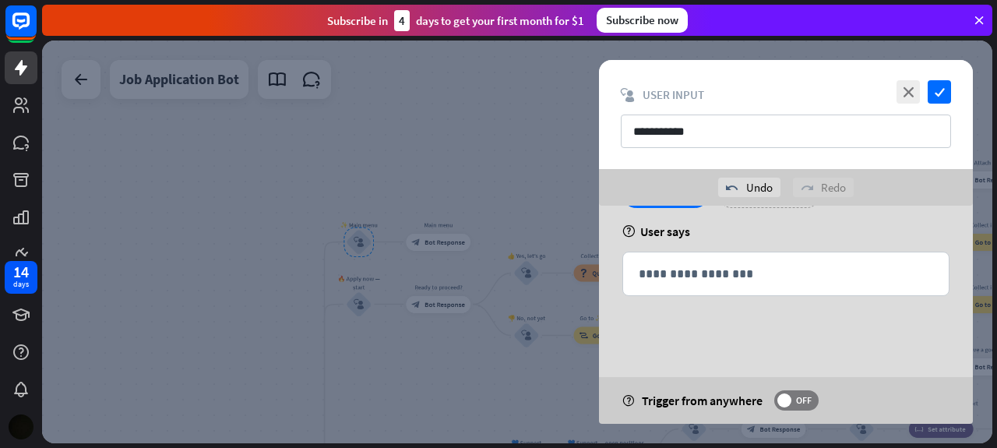
scroll to position [25, 0]
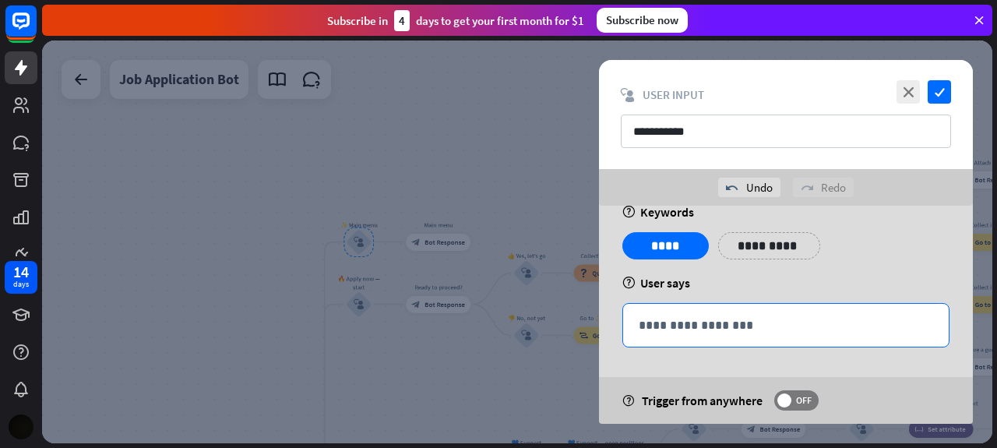
click at [665, 325] on p "**********" at bounding box center [786, 325] width 295 height 19
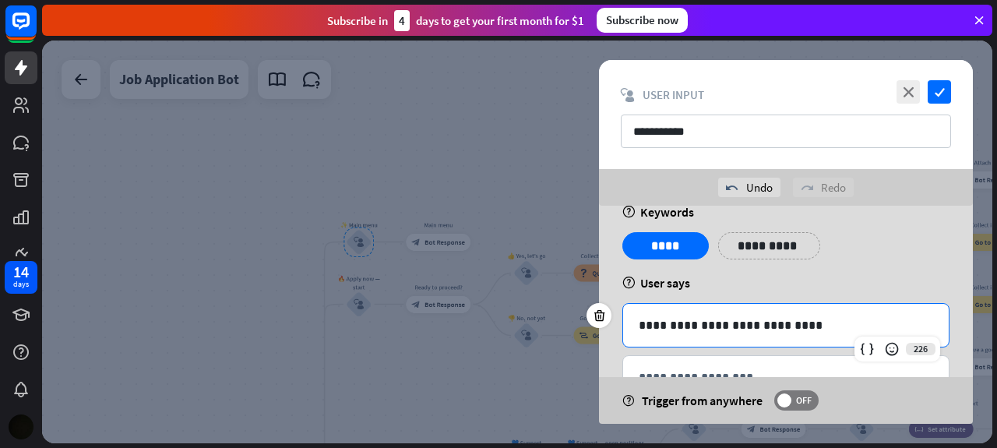
click at [655, 323] on p "**********" at bounding box center [786, 325] width 295 height 19
click at [810, 326] on p "**********" at bounding box center [786, 325] width 295 height 19
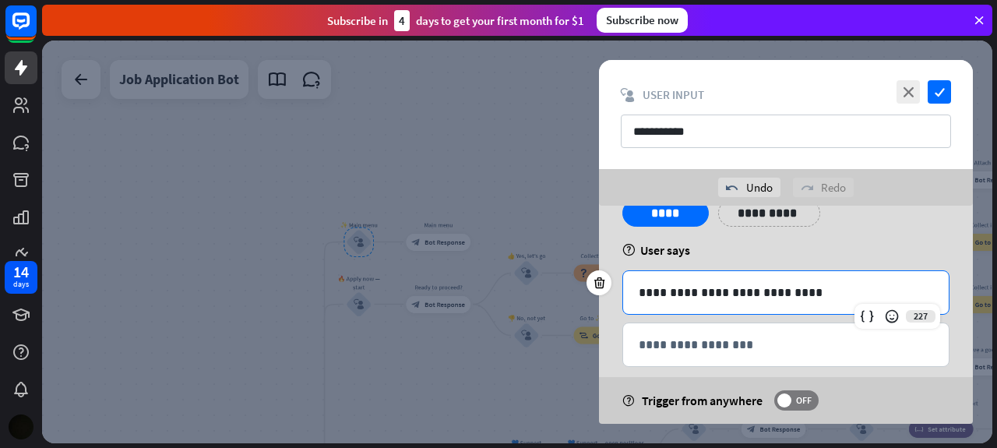
scroll to position [76, 0]
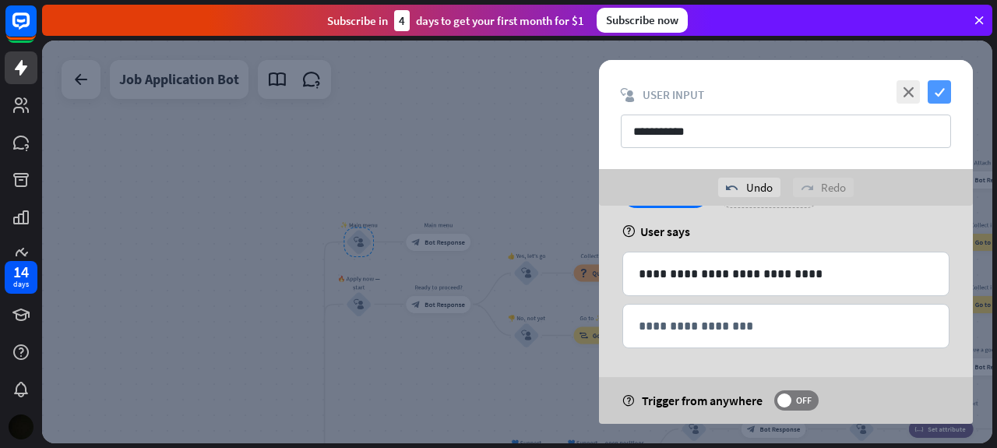
click at [943, 93] on icon "check" at bounding box center [939, 91] width 23 height 23
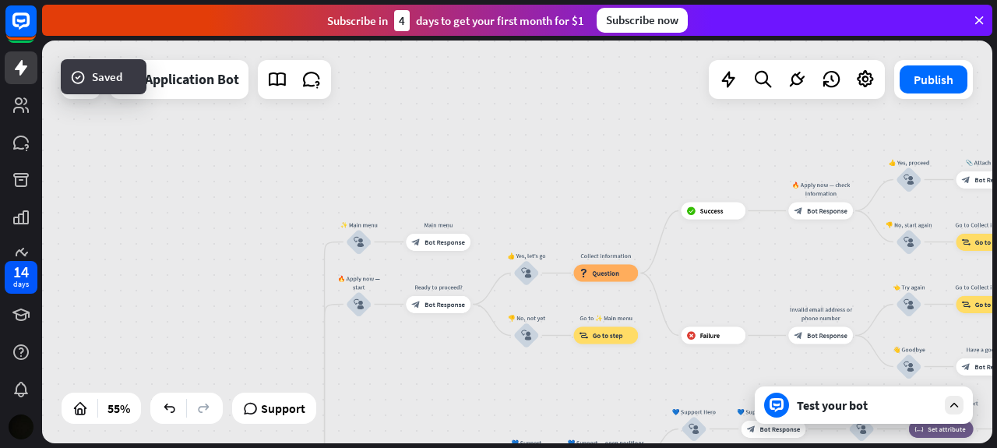
click at [841, 411] on div "Test your bot" at bounding box center [867, 405] width 140 height 16
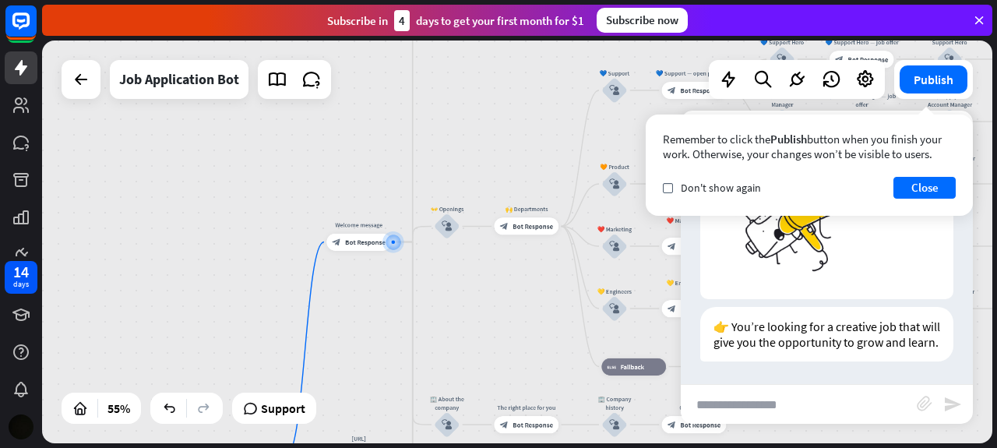
scroll to position [147, 0]
click at [915, 192] on button "Close" at bounding box center [925, 188] width 62 height 22
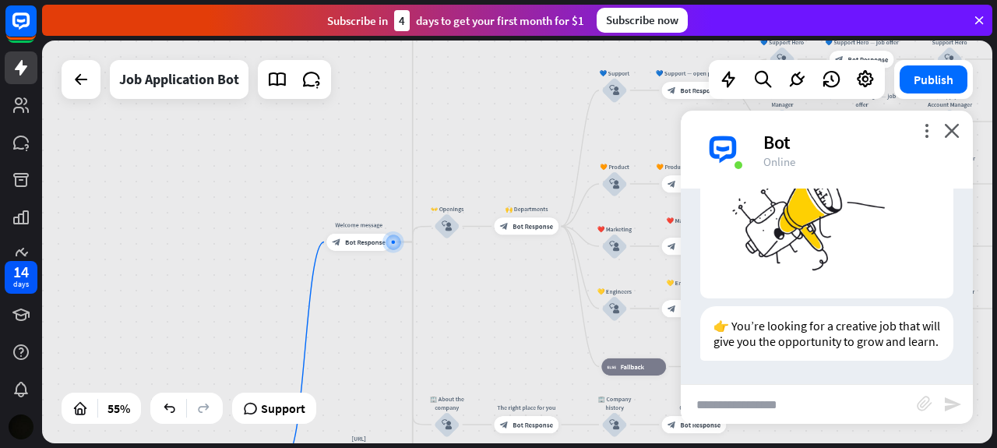
click at [746, 406] on input "text" at bounding box center [799, 404] width 236 height 39
type input "**********"
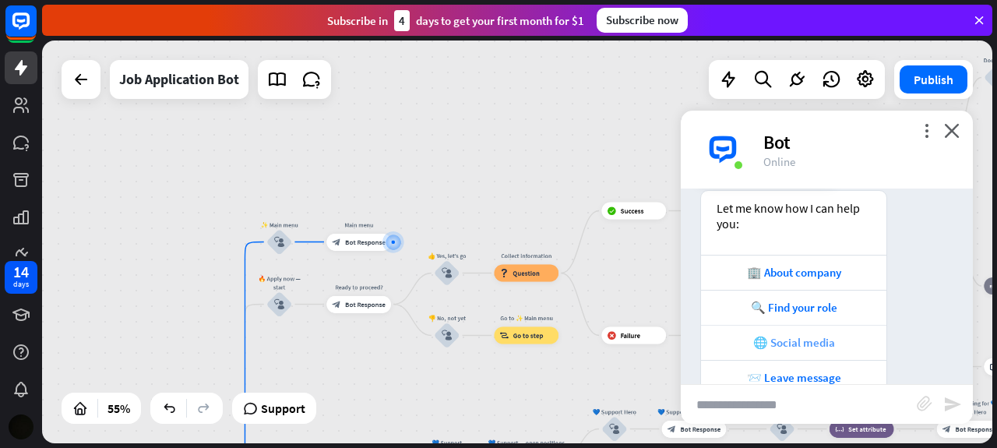
scroll to position [466, 0]
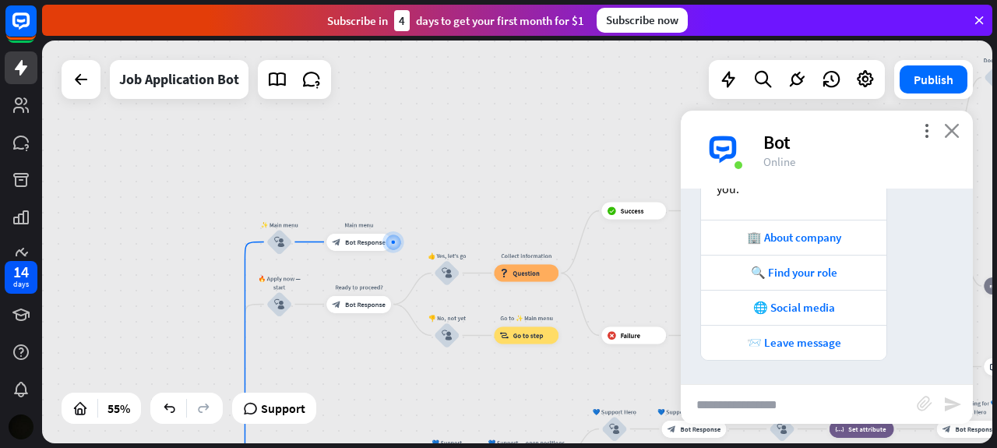
click at [958, 125] on icon "close" at bounding box center [952, 130] width 16 height 15
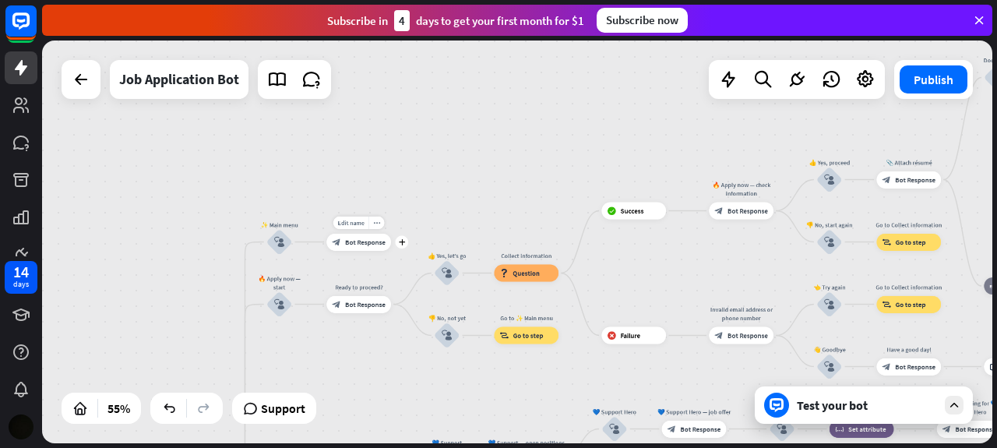
click at [358, 244] on span "Bot Response" at bounding box center [365, 242] width 41 height 9
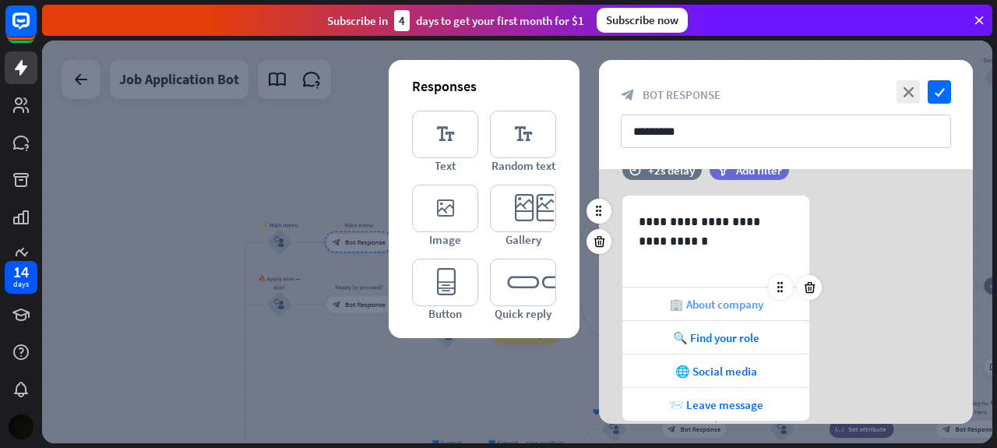
scroll to position [23, 0]
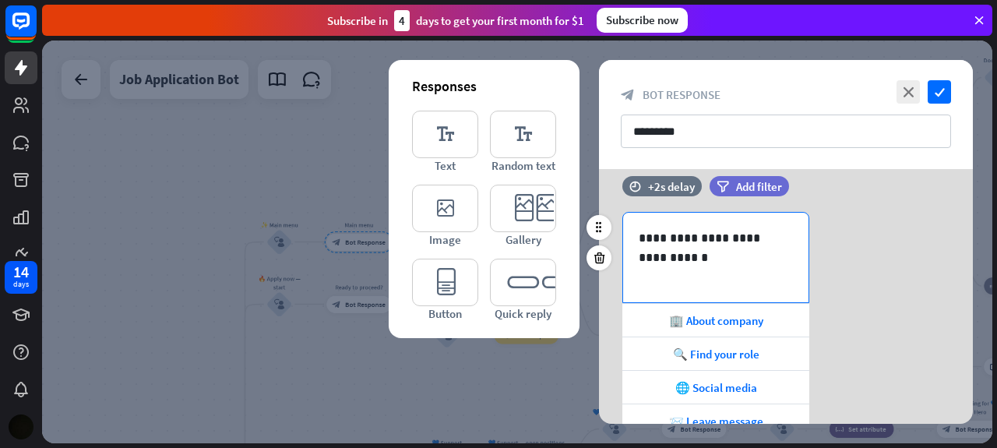
click at [685, 278] on div "**********" at bounding box center [715, 258] width 185 height 90
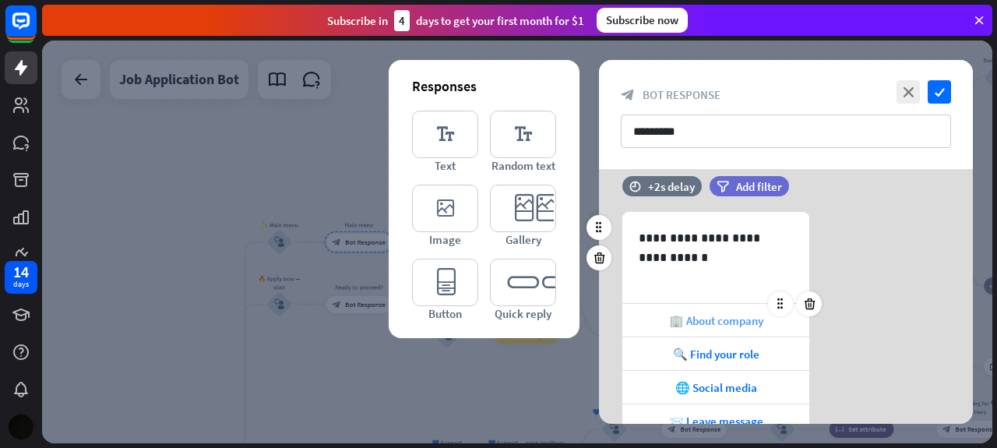
click at [693, 322] on span "🏢 About company" at bounding box center [716, 320] width 94 height 15
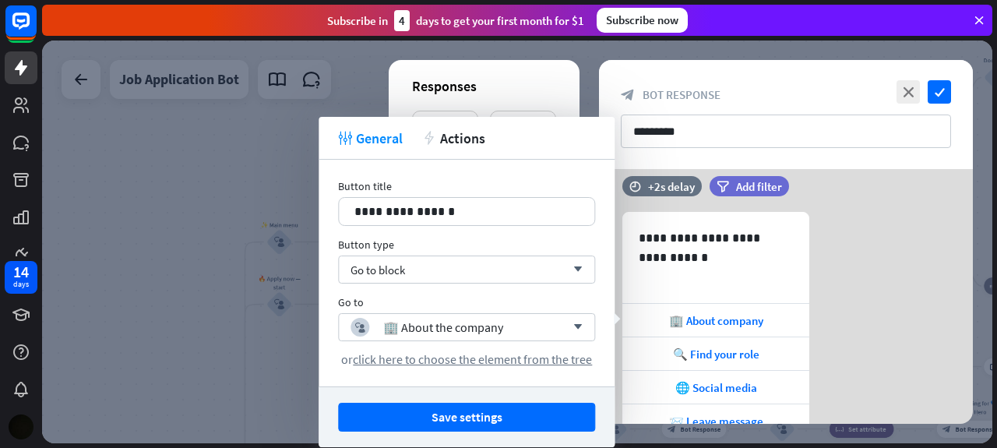
click at [845, 236] on div "**********" at bounding box center [786, 346] width 374 height 268
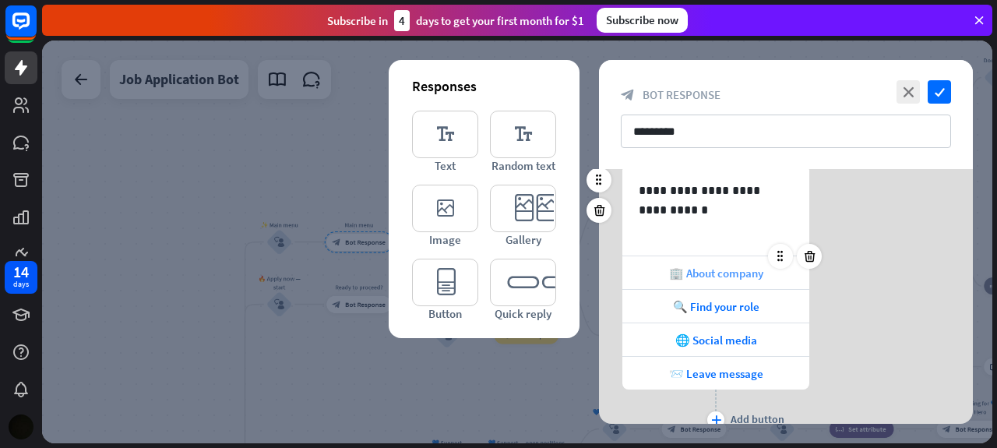
scroll to position [131, 0]
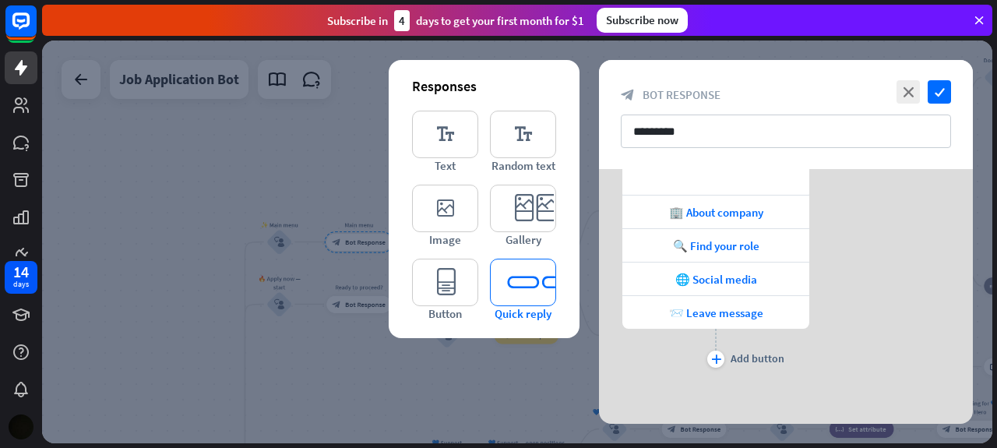
click at [527, 295] on icon "editor_quick_replies" at bounding box center [523, 283] width 66 height 48
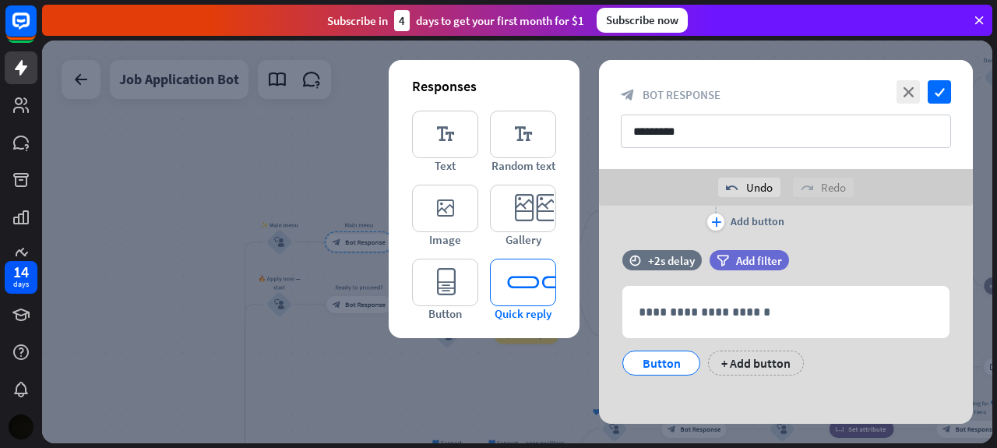
scroll to position [309, 0]
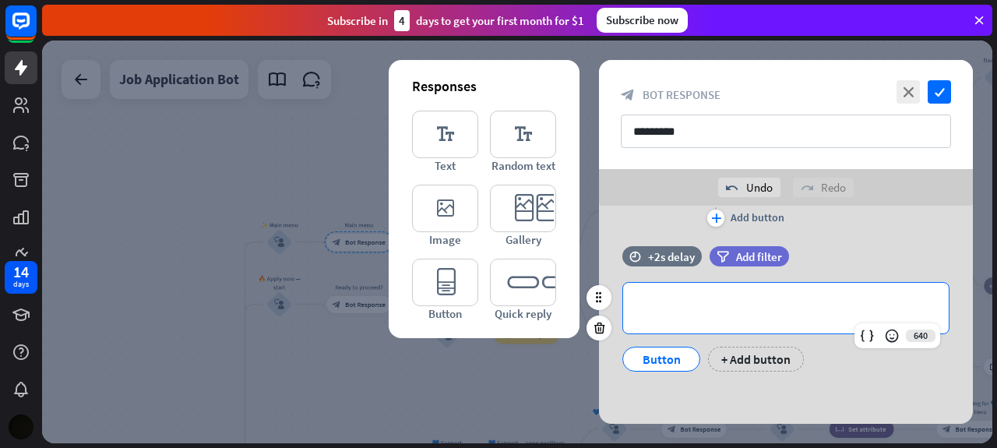
click at [675, 312] on p "**********" at bounding box center [786, 307] width 294 height 19
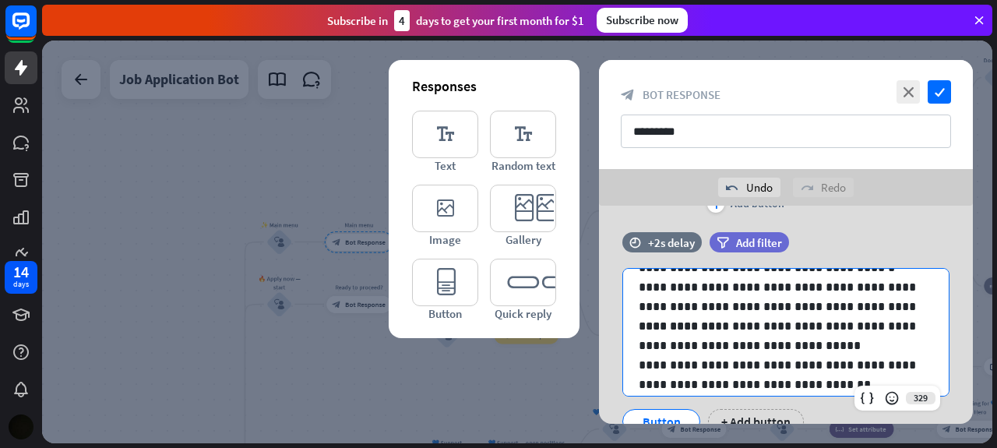
scroll to position [385, 0]
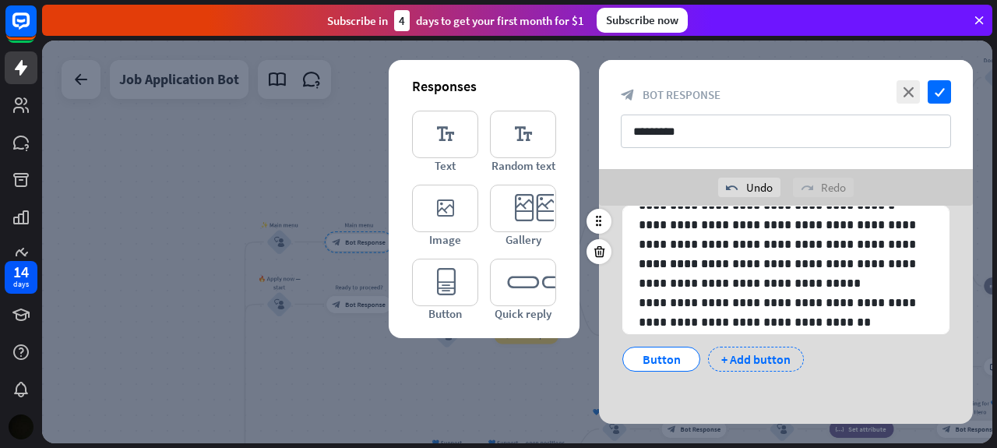
click at [740, 355] on div "+ Add button" at bounding box center [756, 359] width 96 height 25
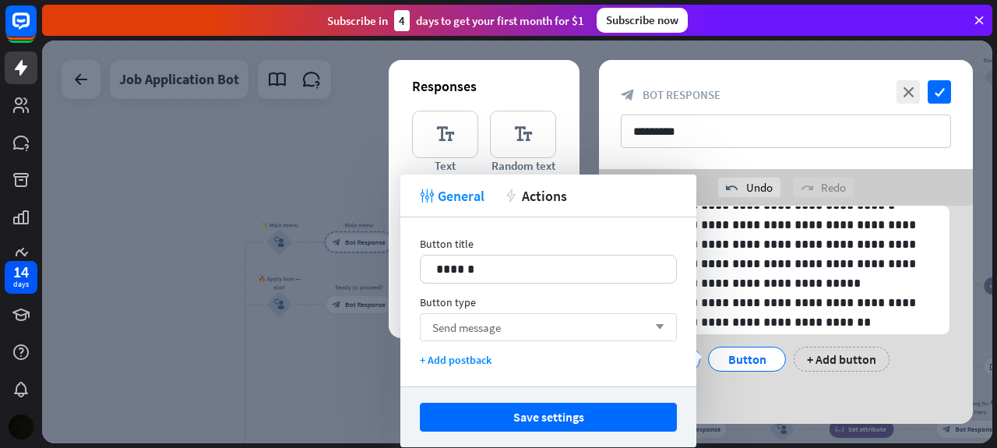
click at [570, 324] on div "Send message arrow_down" at bounding box center [548, 327] width 257 height 28
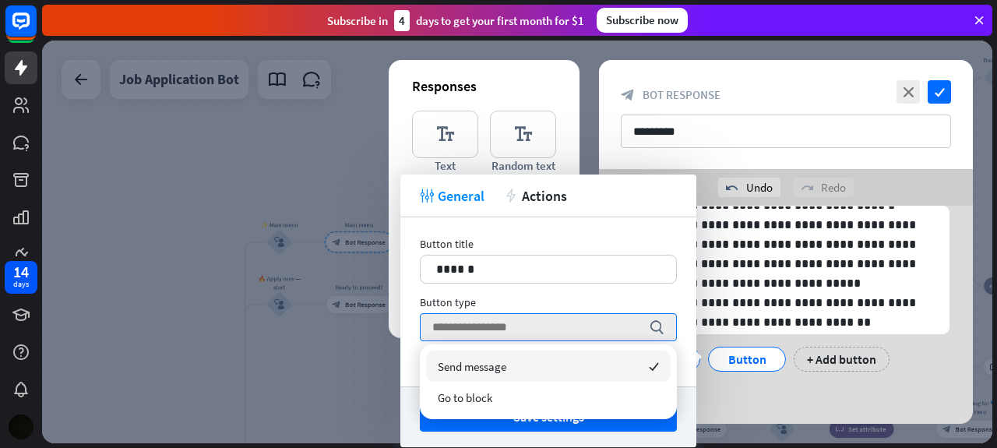
click at [534, 361] on div "Send message checked" at bounding box center [548, 366] width 245 height 31
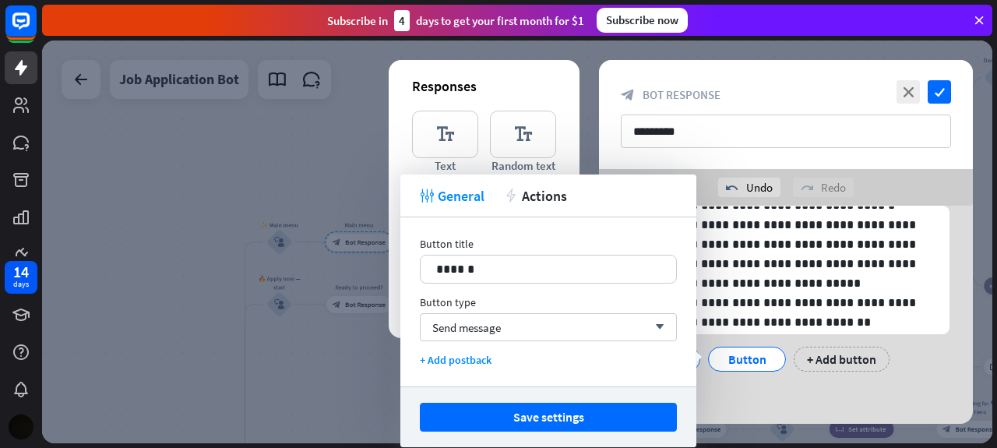
click at [737, 384] on div "**********" at bounding box center [786, 278] width 374 height 217
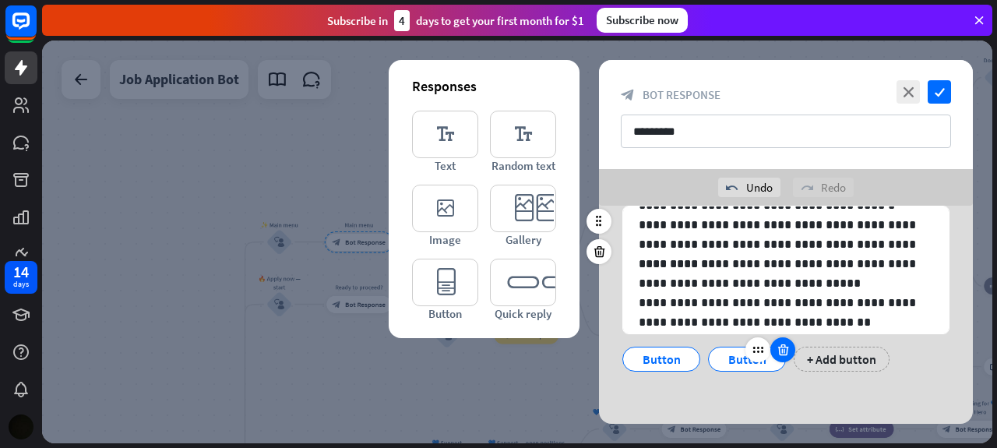
click at [781, 344] on icon at bounding box center [783, 350] width 15 height 14
click at [672, 355] on div "Button" at bounding box center [661, 358] width 51 height 23
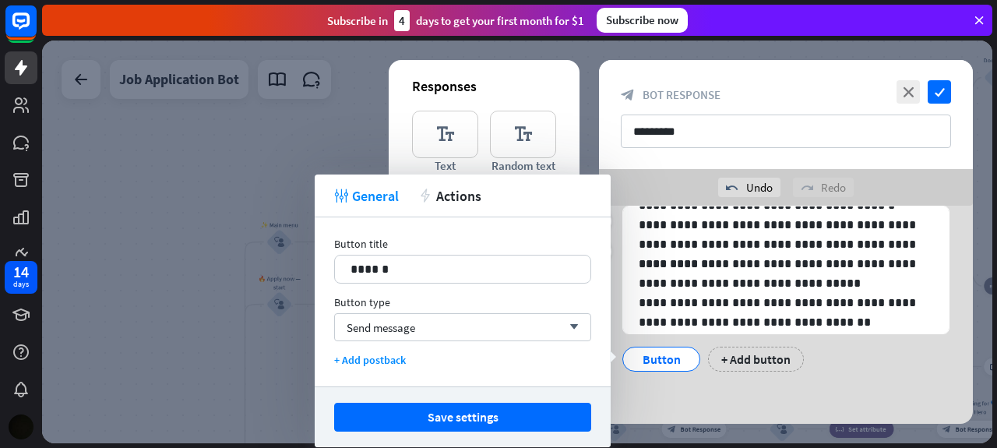
click at [706, 376] on div "**********" at bounding box center [786, 278] width 374 height 217
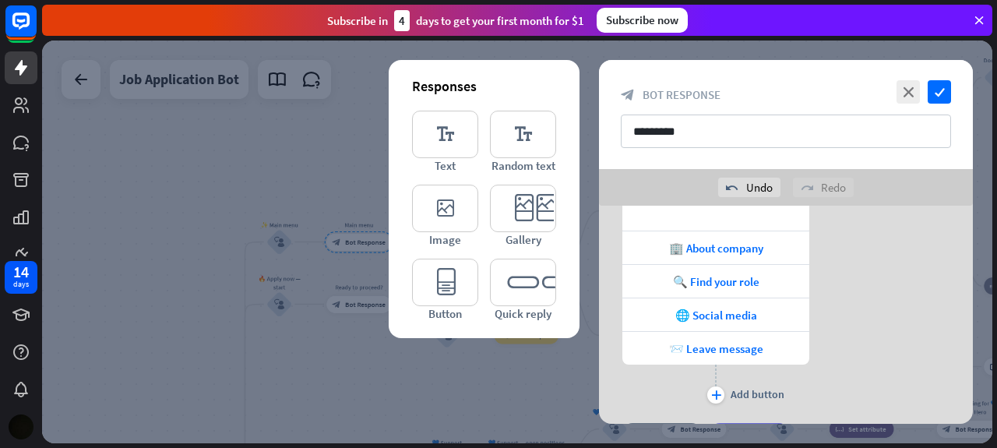
scroll to position [79, 0]
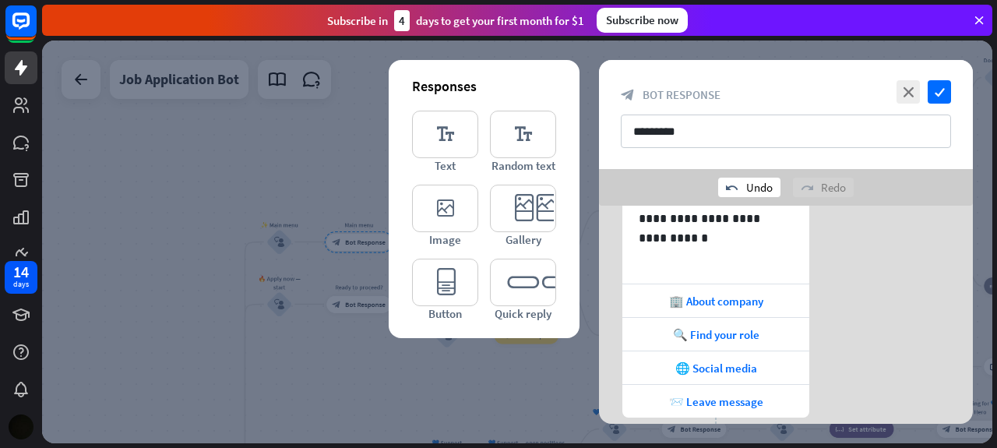
click at [740, 182] on div "undo Undo" at bounding box center [749, 187] width 62 height 19
click at [731, 188] on icon "undo" at bounding box center [732, 188] width 12 height 12
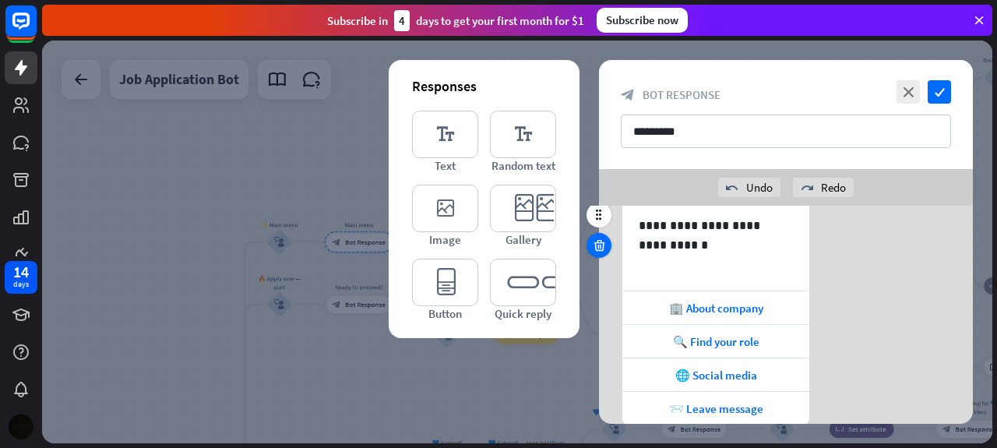
click at [601, 257] on div at bounding box center [599, 245] width 25 height 25
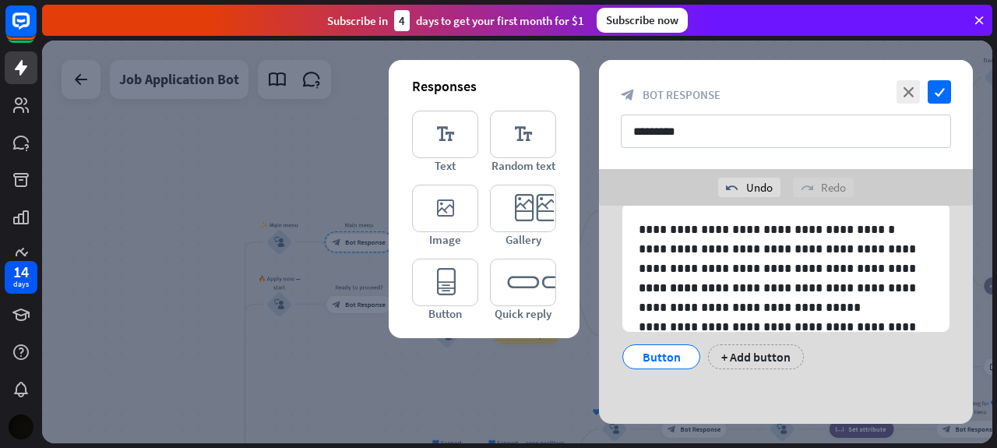
scroll to position [67, 0]
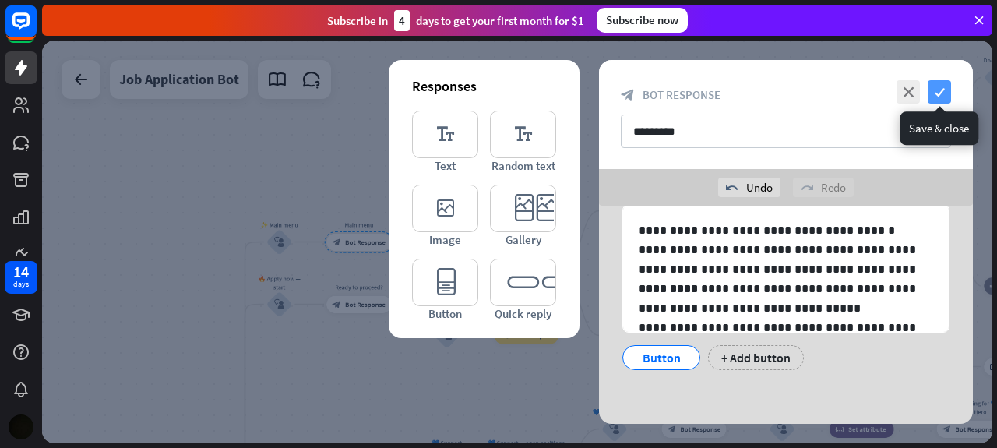
click at [945, 83] on icon "check" at bounding box center [939, 91] width 23 height 23
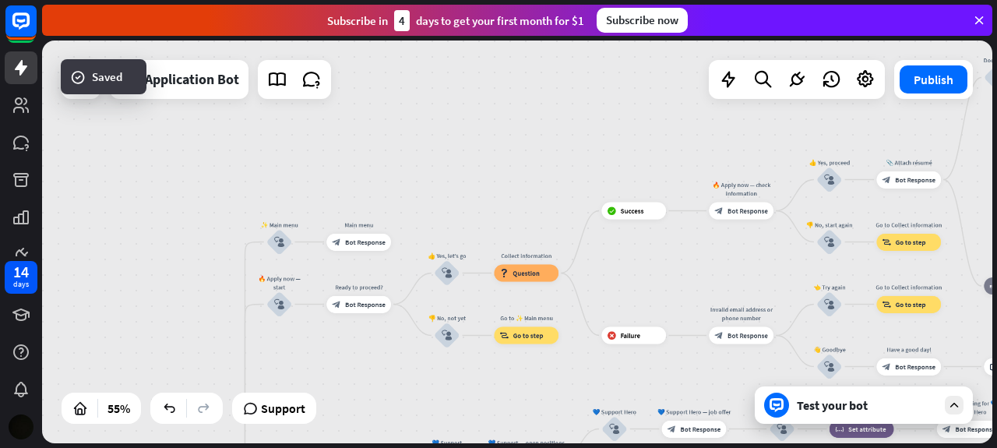
click at [918, 398] on div "Test your bot" at bounding box center [867, 405] width 140 height 16
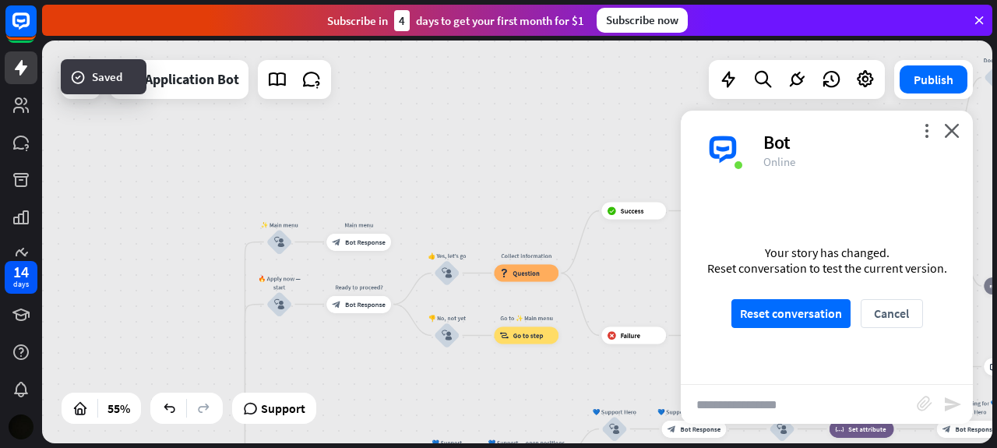
scroll to position [457, 0]
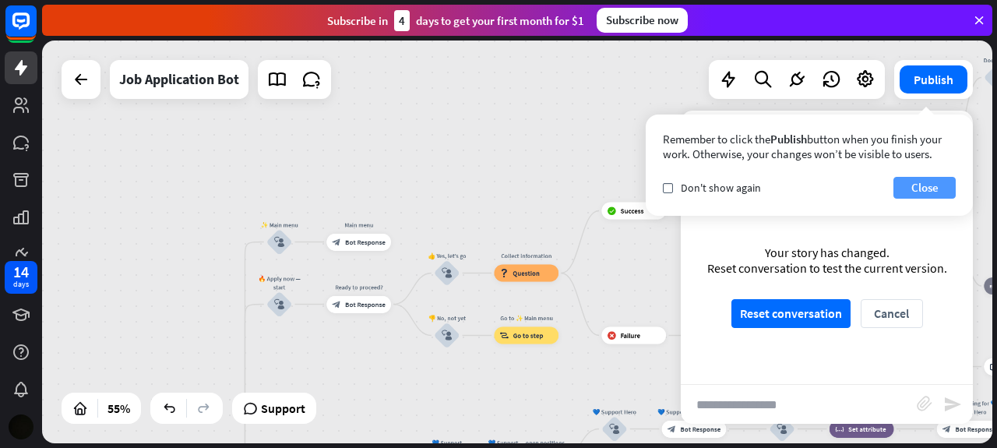
click at [916, 194] on button "Close" at bounding box center [925, 188] width 62 height 22
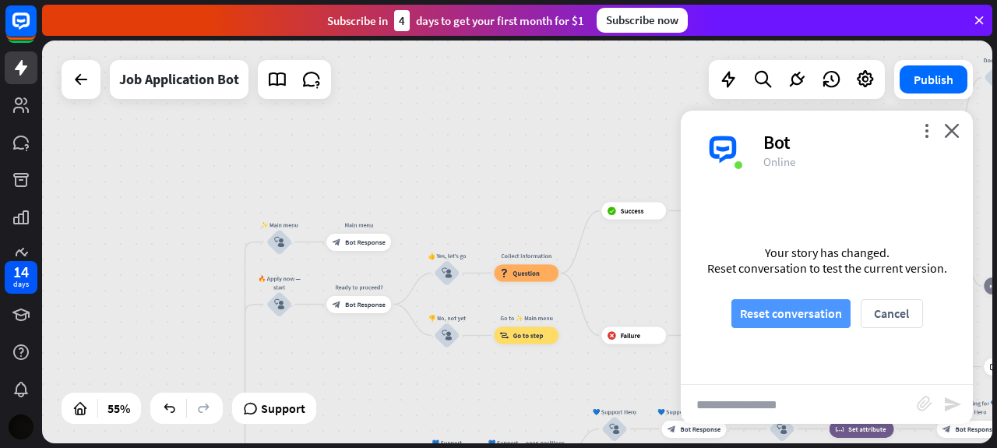
click at [808, 319] on button "Reset conversation" at bounding box center [791, 313] width 119 height 29
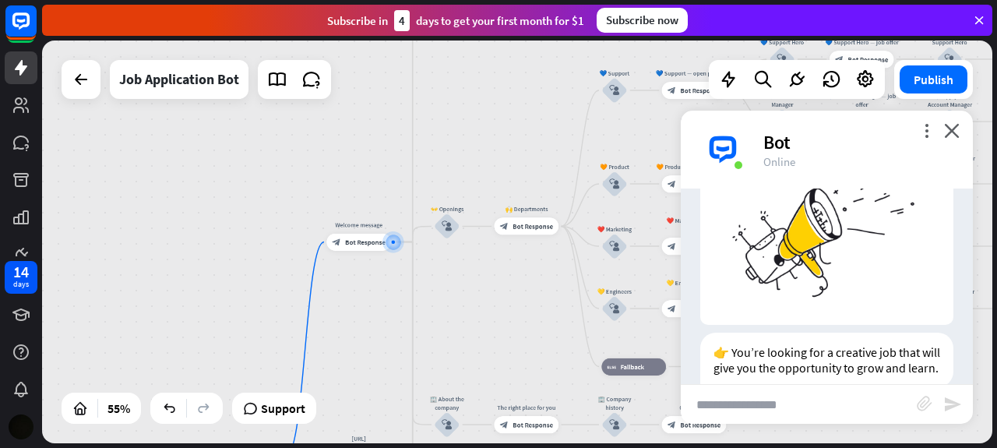
scroll to position [147, 0]
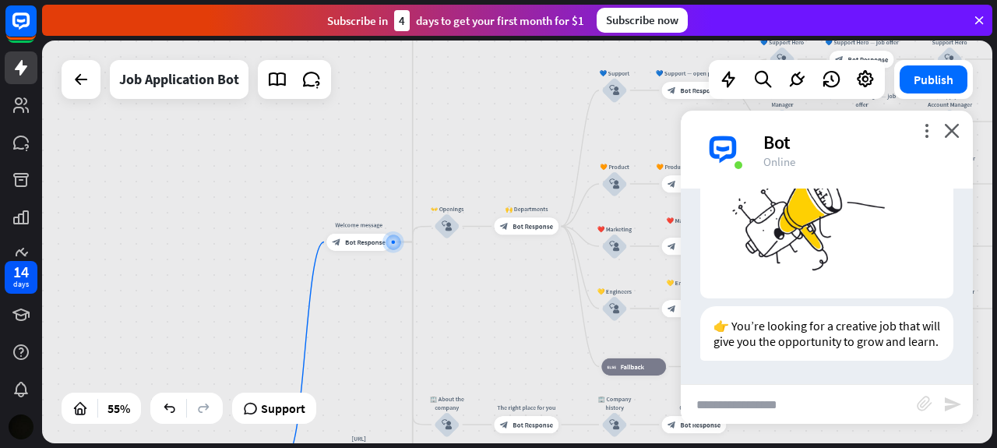
click at [726, 405] on input "text" at bounding box center [799, 404] width 236 height 39
type input "**********"
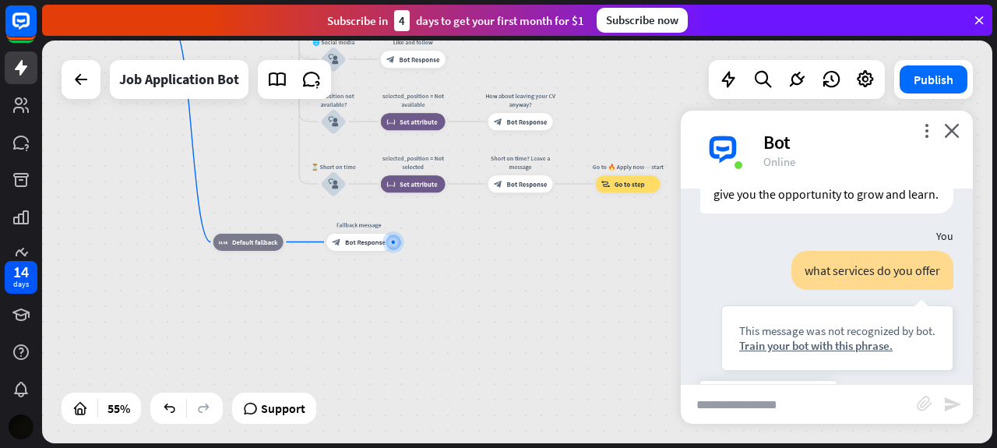
scroll to position [279, 0]
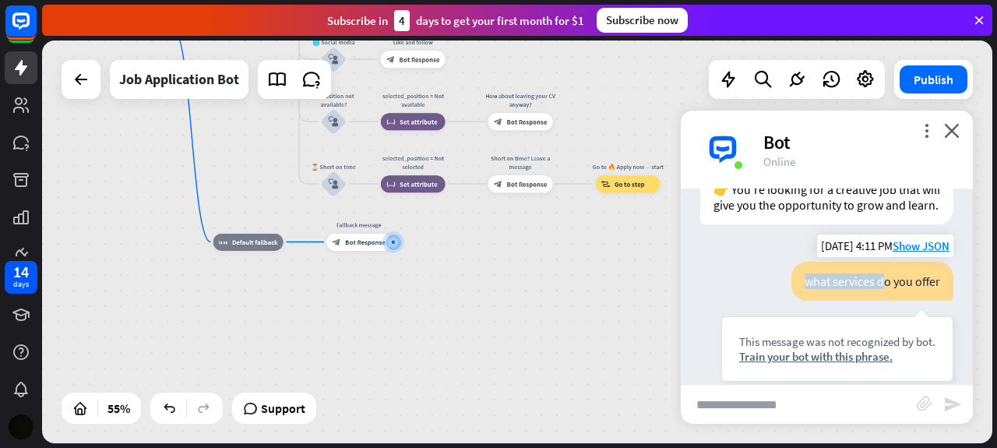
drag, startPoint x: 790, startPoint y: 287, endPoint x: 872, endPoint y: 320, distance: 88.4
click at [872, 320] on div "what services do you offer This message was not recognized by bot. Train your b…" at bounding box center [837, 322] width 232 height 120
click at [698, 275] on div "what services do you offer This message was not recognized by bot. Train your b…" at bounding box center [827, 326] width 292 height 128
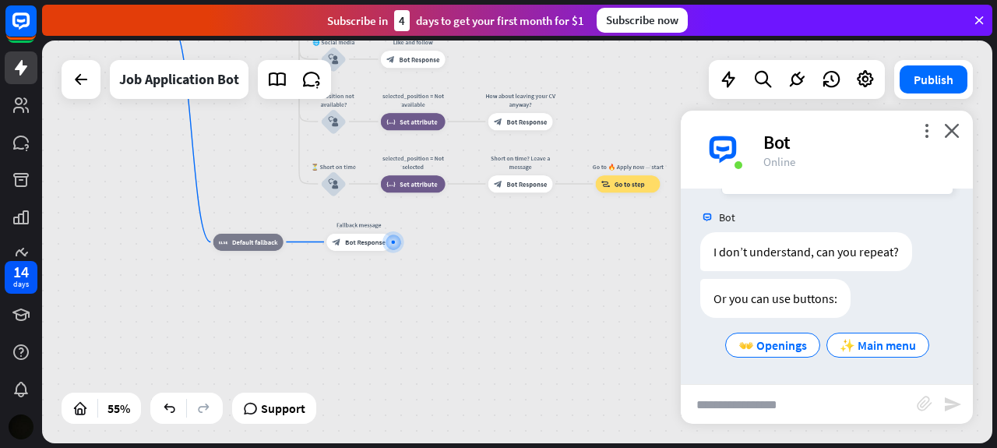
scroll to position [471, 0]
click at [717, 401] on input "text" at bounding box center [799, 404] width 236 height 39
type input "**********"
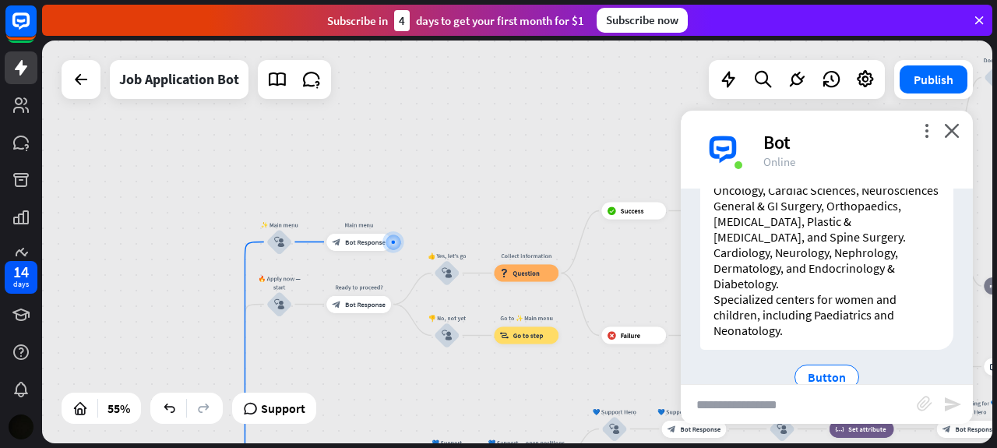
scroll to position [779, 0]
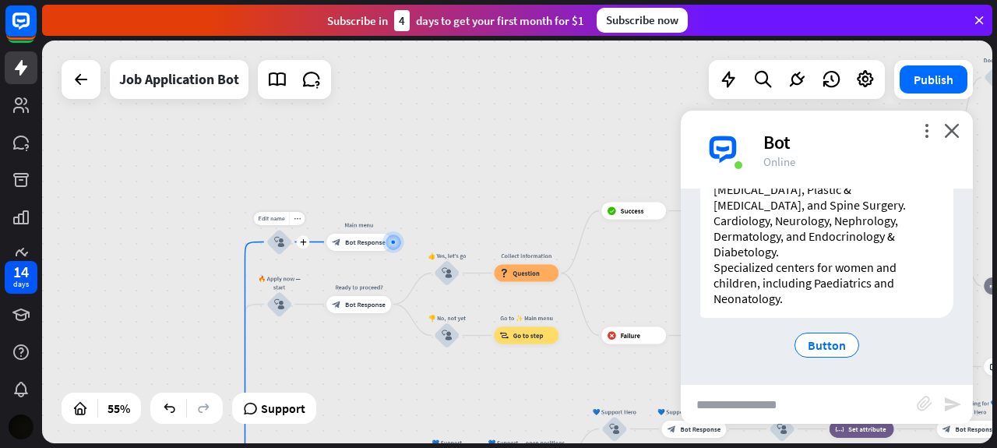
click at [282, 248] on div "block_user_input" at bounding box center [279, 242] width 26 height 26
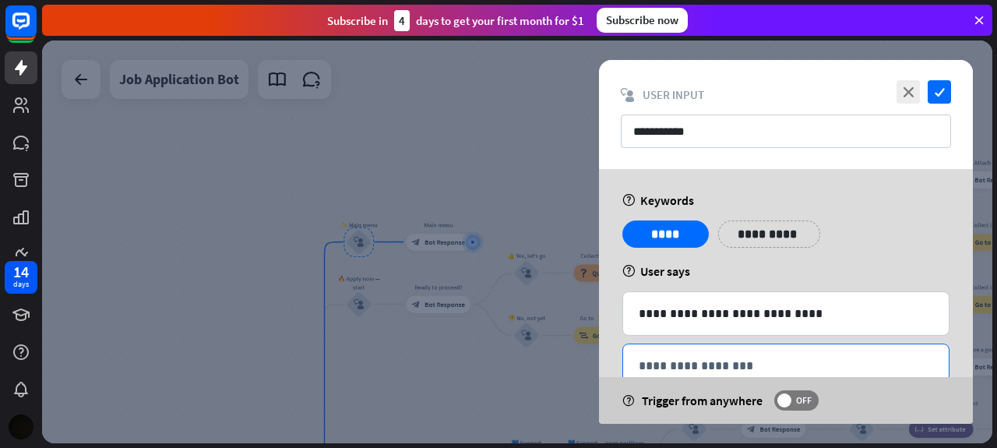
click at [695, 363] on p "**********" at bounding box center [786, 365] width 294 height 19
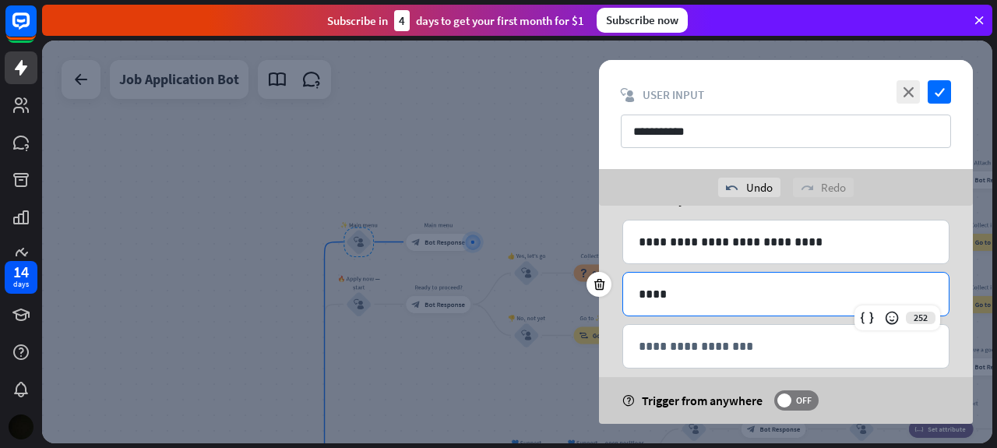
scroll to position [118, 0]
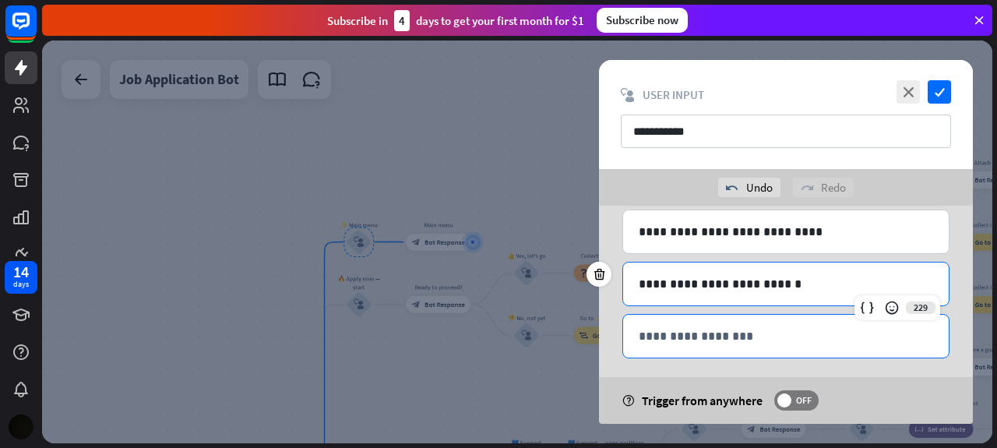
click at [729, 335] on p "**********" at bounding box center [786, 335] width 294 height 19
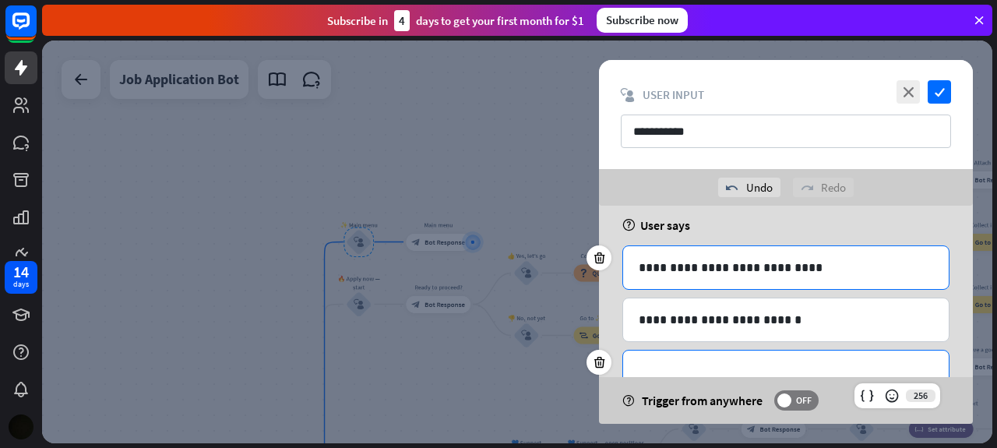
scroll to position [87, 0]
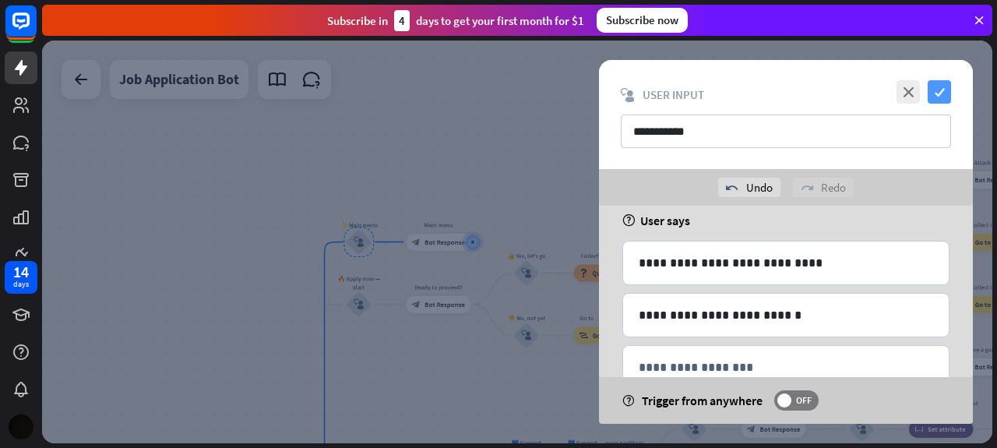
click at [933, 99] on icon "check" at bounding box center [939, 91] width 23 height 23
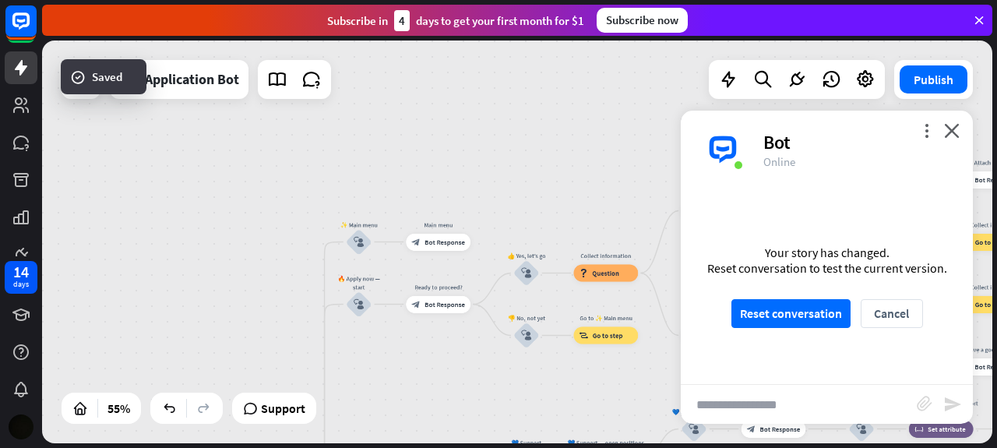
scroll to position [770, 0]
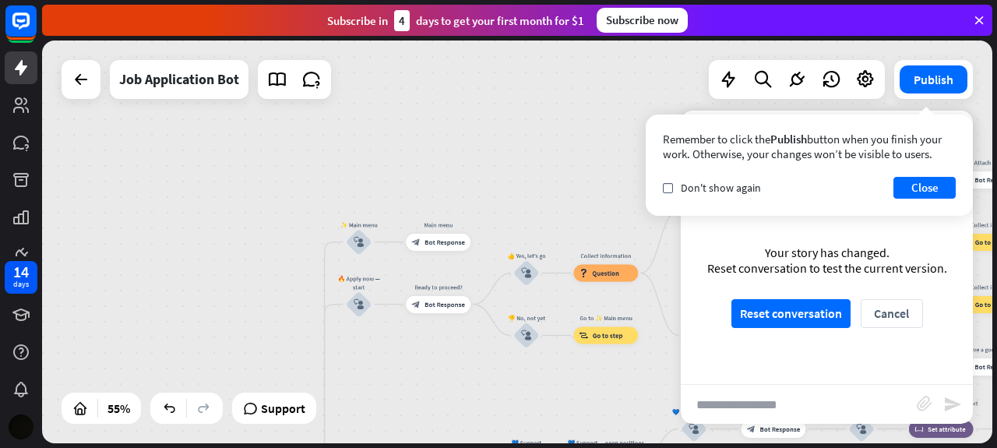
click at [464, 185] on div "home_2 Start point Welcome message block_bot_response Bot Response ✨ Main menu …" at bounding box center [517, 242] width 950 height 403
click at [922, 185] on button "Close" at bounding box center [925, 188] width 62 height 22
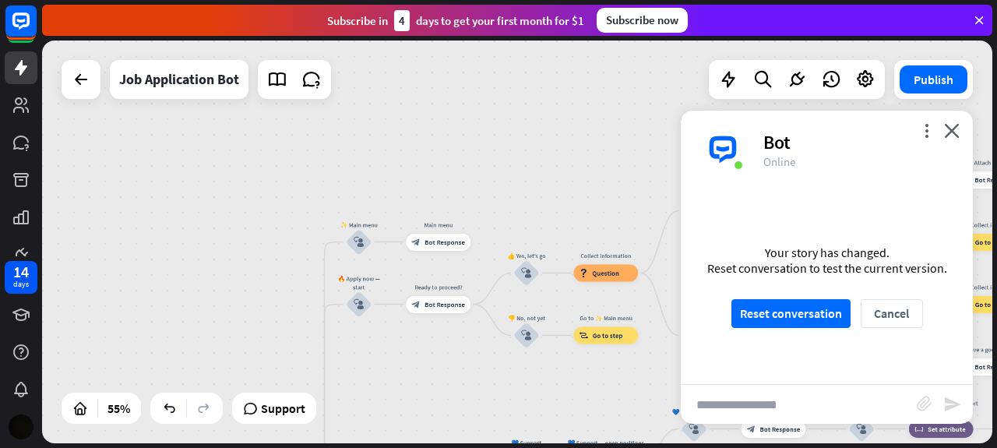
click at [955, 138] on div "more_vert close Bot Online" at bounding box center [827, 150] width 292 height 78
click at [957, 125] on icon "close" at bounding box center [952, 130] width 16 height 15
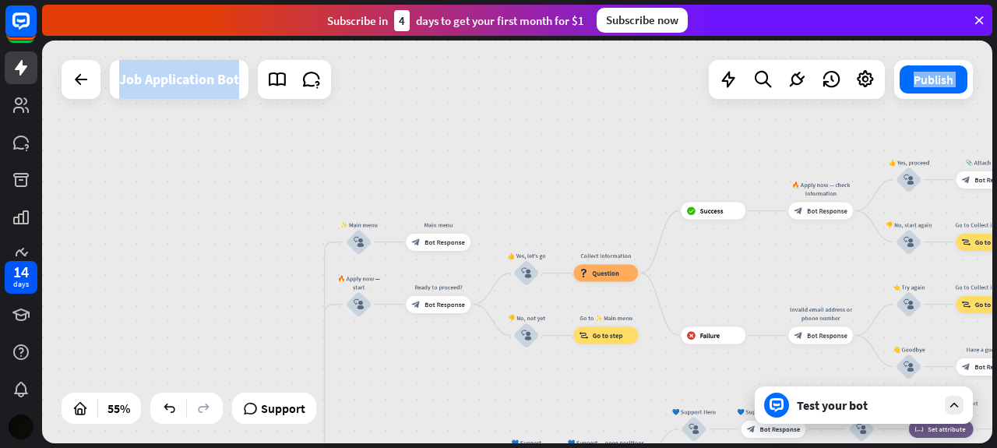
drag, startPoint x: 957, startPoint y: 125, endPoint x: 756, endPoint y: 266, distance: 245.1
click at [756, 266] on div "home_2 Start point Welcome message block_bot_response Bot Response ✨ Main menu …" at bounding box center [517, 242] width 950 height 403
click at [532, 194] on div "home_2 Start point Welcome message block_bot_response Bot Response ✨ Main menu …" at bounding box center [517, 242] width 950 height 403
click at [929, 90] on button "Publish" at bounding box center [934, 79] width 68 height 28
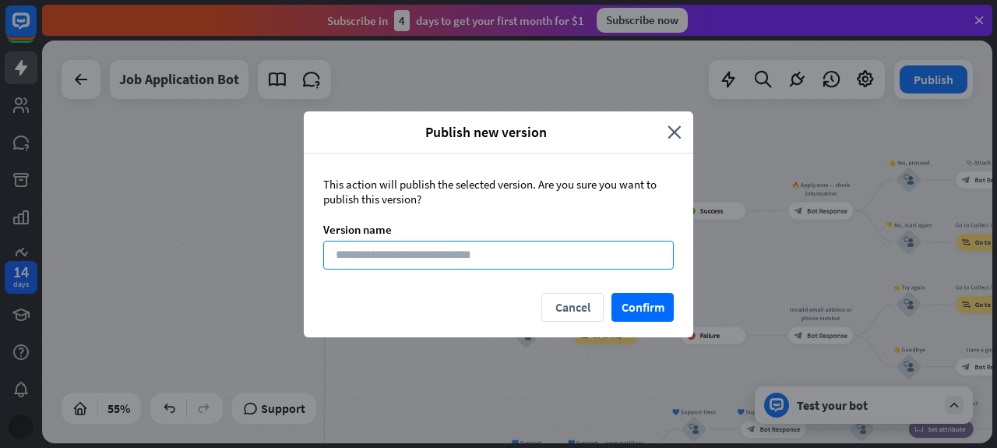
click at [482, 256] on input at bounding box center [498, 255] width 351 height 29
type input "**********"
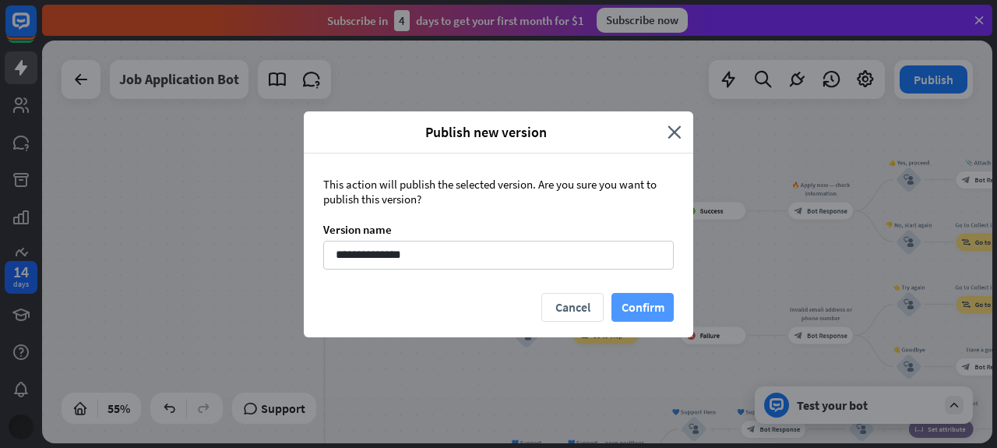
click at [646, 312] on button "Confirm" at bounding box center [643, 307] width 62 height 29
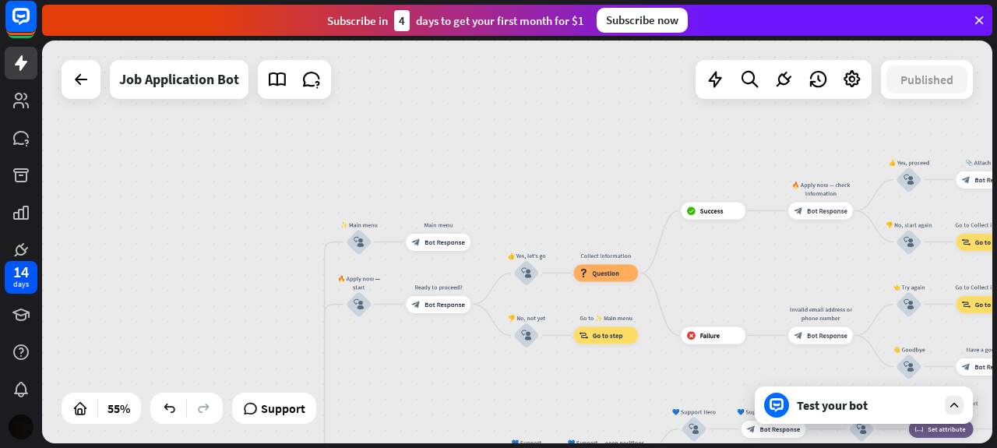
scroll to position [0, 0]
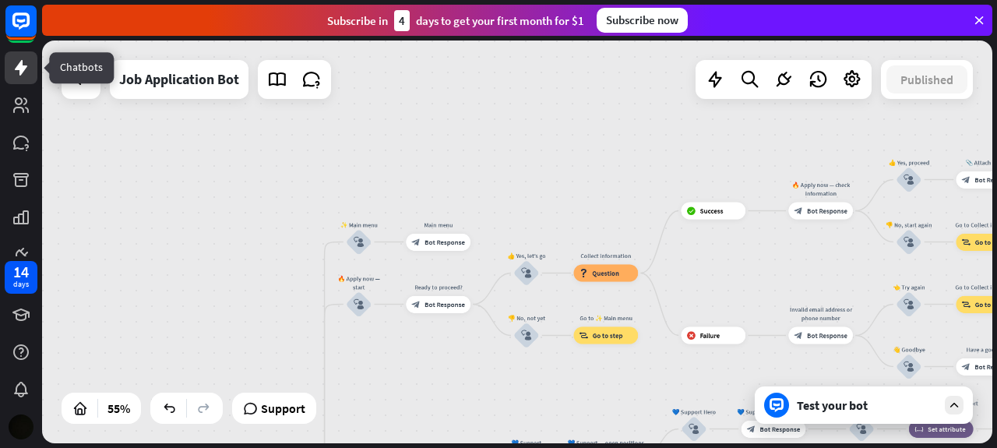
click at [16, 68] on icon at bounding box center [21, 68] width 12 height 16
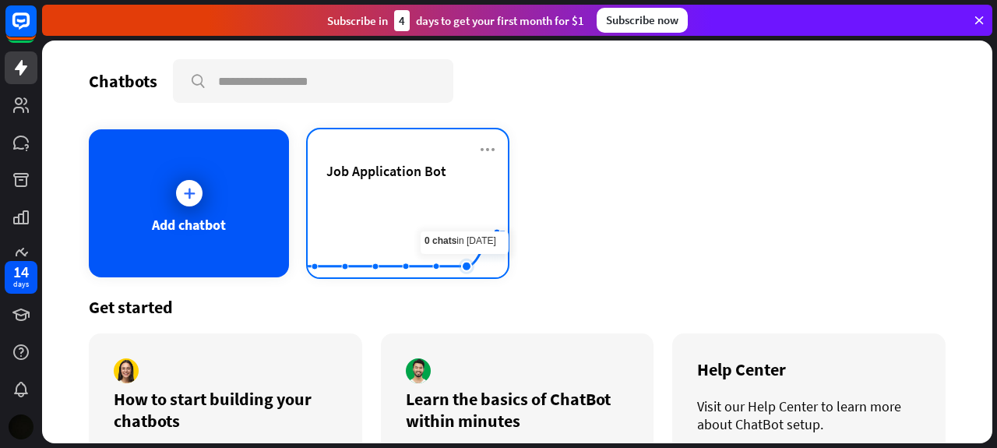
click at [450, 233] on icon at bounding box center [406, 233] width 244 height 0
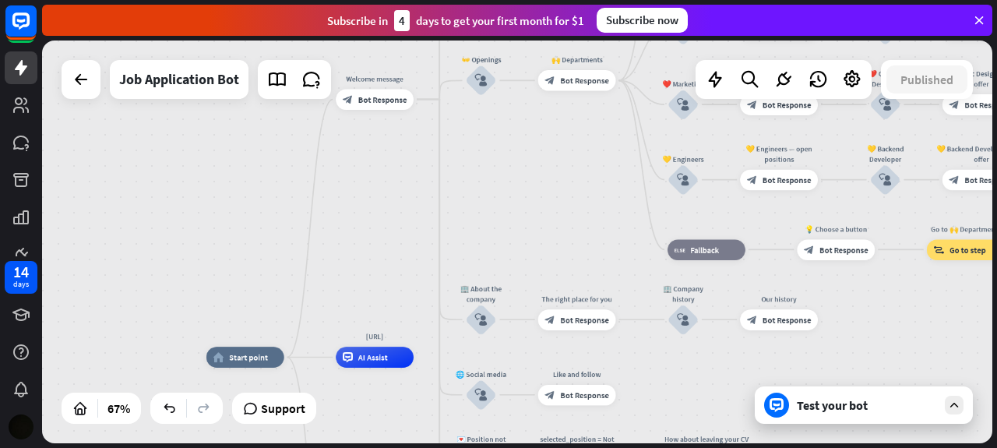
drag, startPoint x: 467, startPoint y: 130, endPoint x: 417, endPoint y: 283, distance: 160.9
click at [417, 283] on div "home_2 Start point Welcome message block_bot_response Bot Response ✨ Main menu …" at bounding box center [517, 242] width 950 height 403
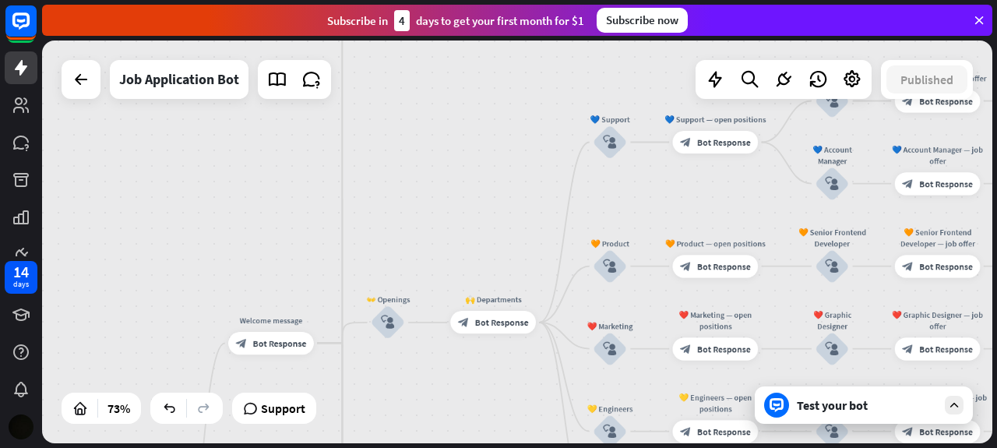
drag, startPoint x: 573, startPoint y: 108, endPoint x: 468, endPoint y: 364, distance: 277.1
click at [468, 364] on div "home_2 Start point Welcome message block_bot_response Bot Response ✨ Main menu …" at bounding box center [517, 242] width 950 height 403
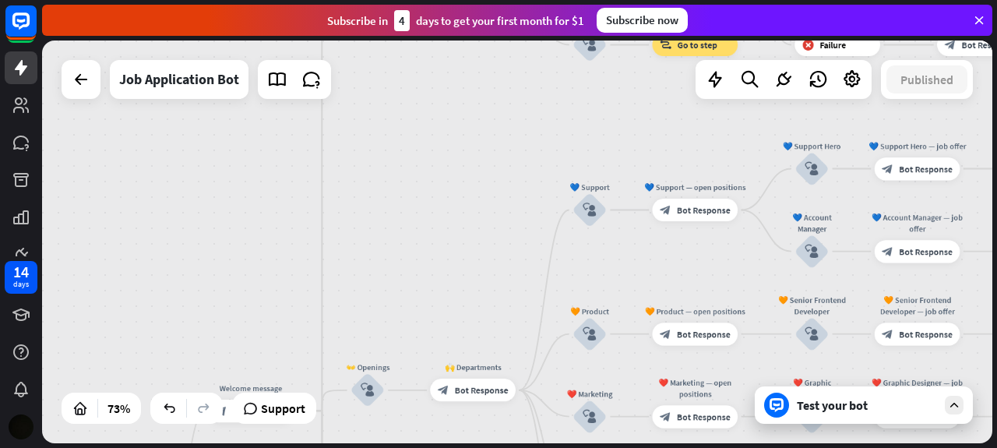
drag, startPoint x: 466, startPoint y: 220, endPoint x: 480, endPoint y: 121, distance: 100.7
click at [480, 121] on div "home_2 Start point Welcome message block_bot_response Bot Response ✨ Main menu …" at bounding box center [517, 242] width 950 height 403
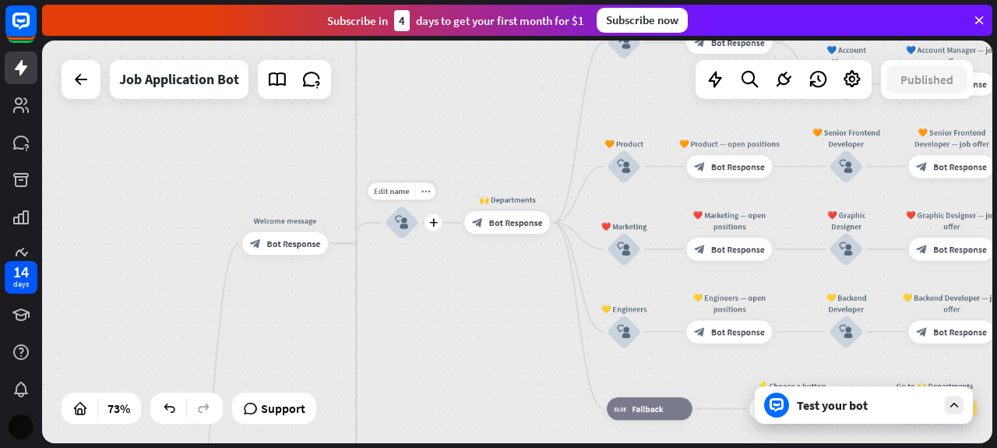
click at [407, 216] on icon "block_user_input" at bounding box center [402, 223] width 14 height 14
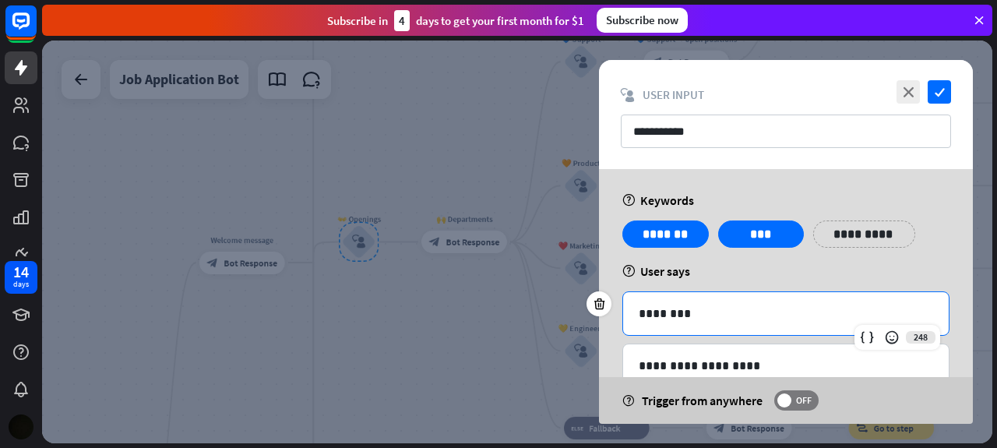
click at [699, 321] on p "********" at bounding box center [786, 313] width 295 height 19
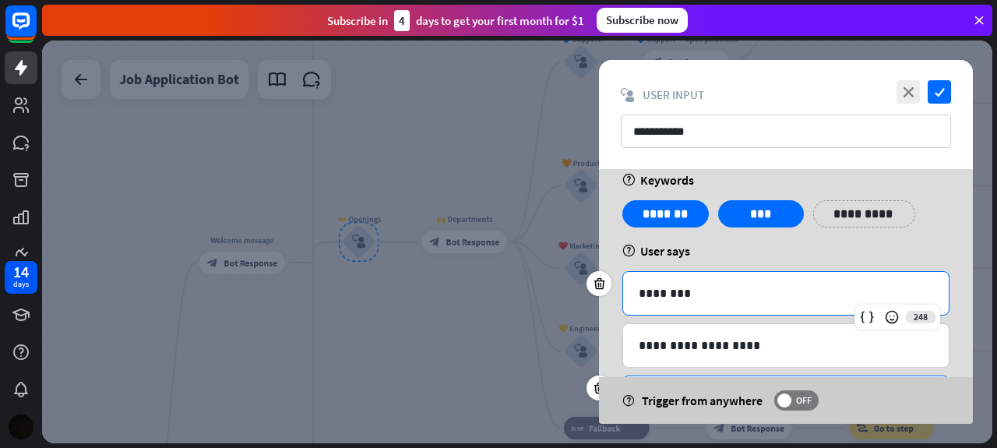
scroll to position [18, 0]
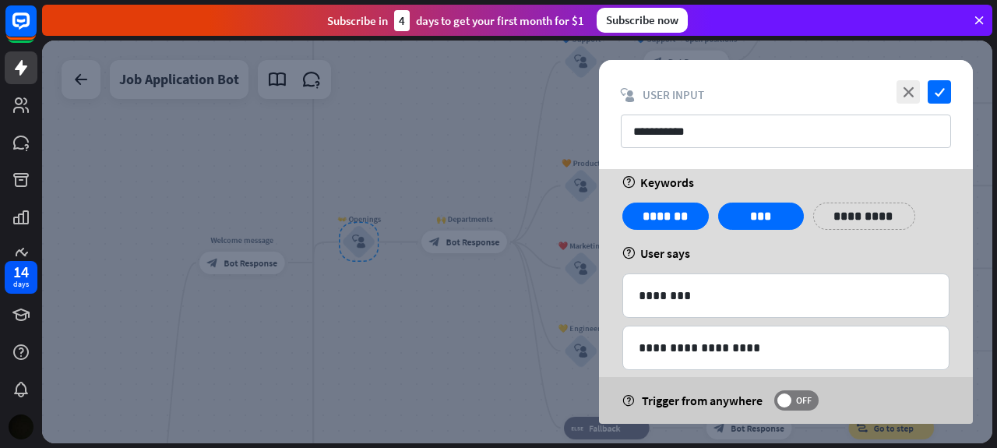
click at [564, 67] on div at bounding box center [517, 242] width 950 height 403
